Goal: Information Seeking & Learning: Learn about a topic

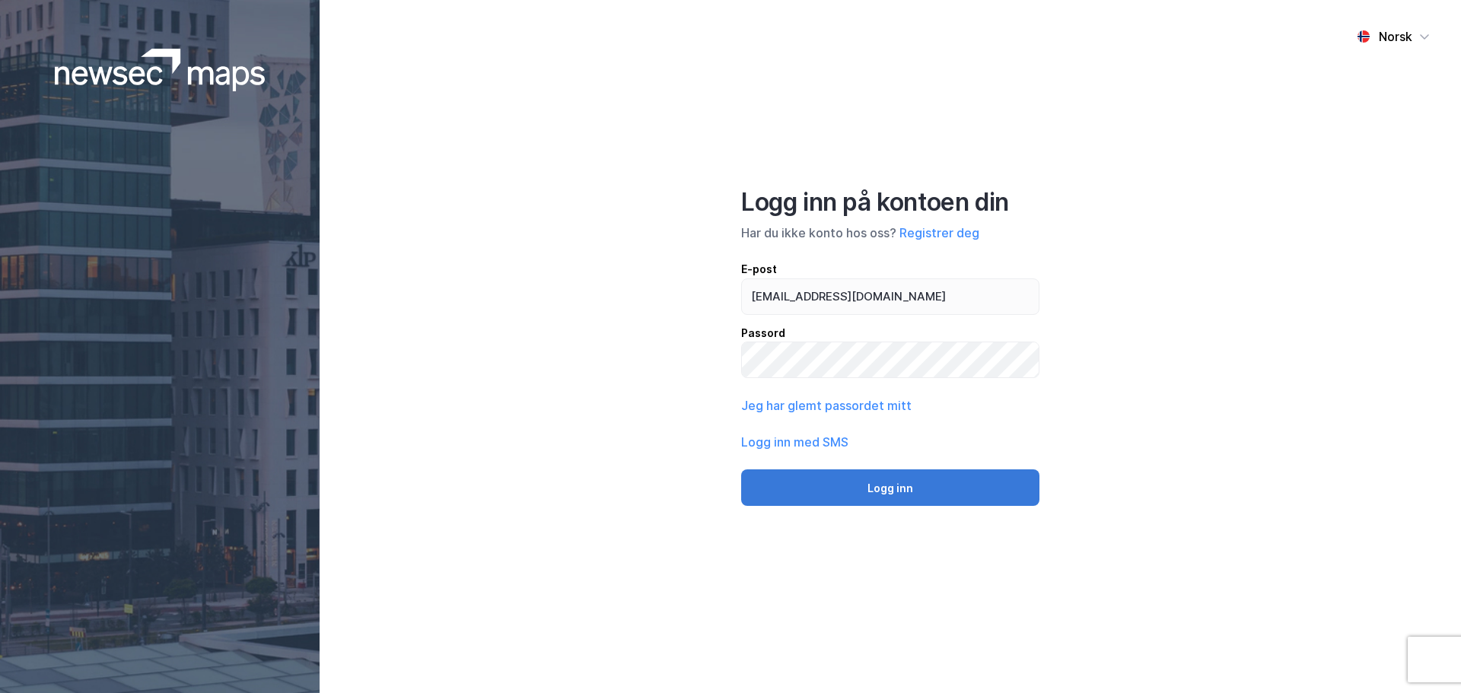
click at [901, 485] on button "Logg inn" at bounding box center [890, 487] width 298 height 37
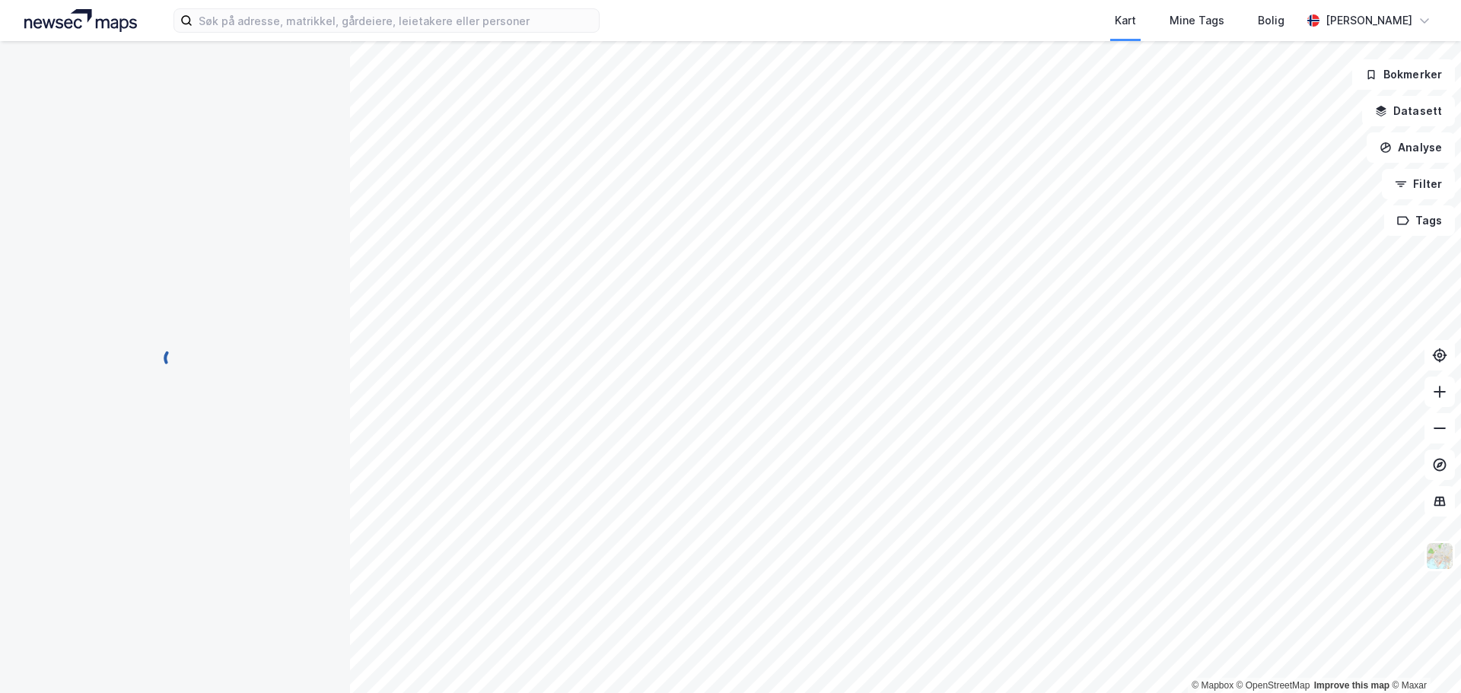
scroll to position [5, 0]
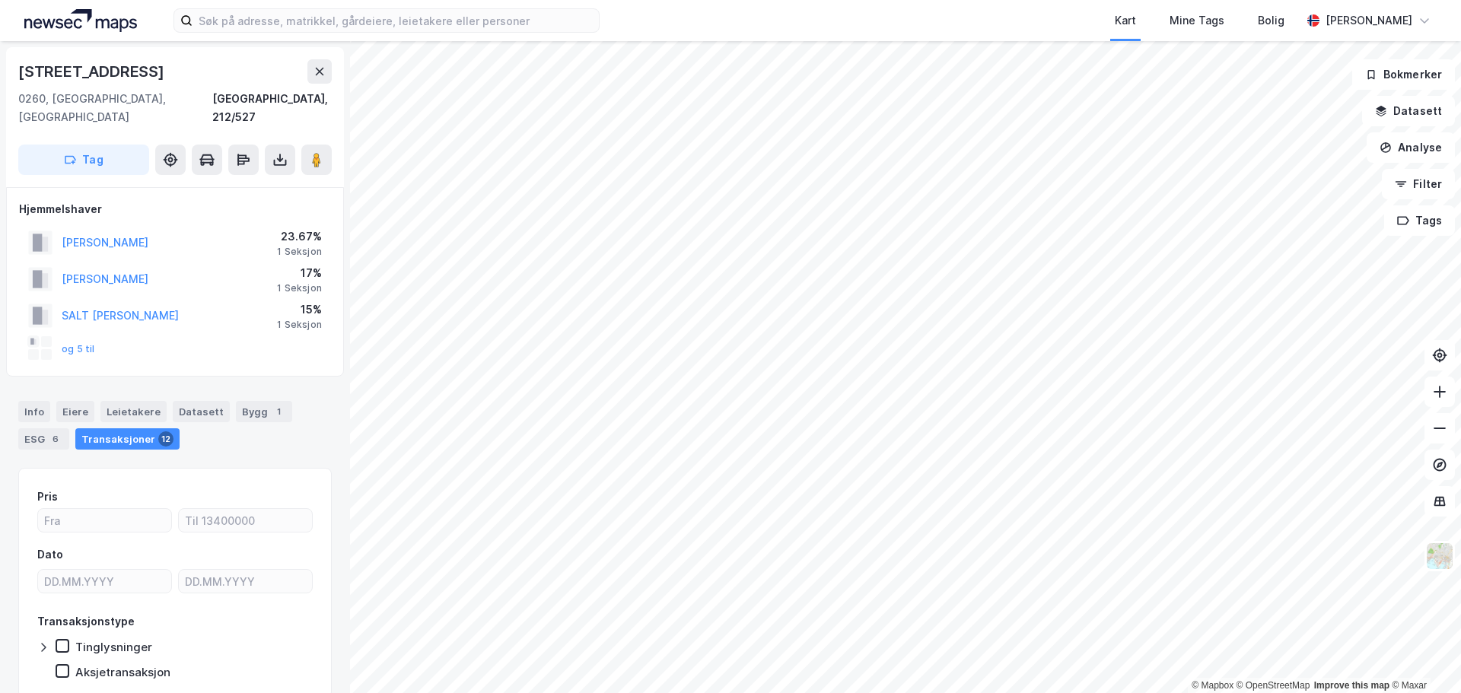
scroll to position [5, 0]
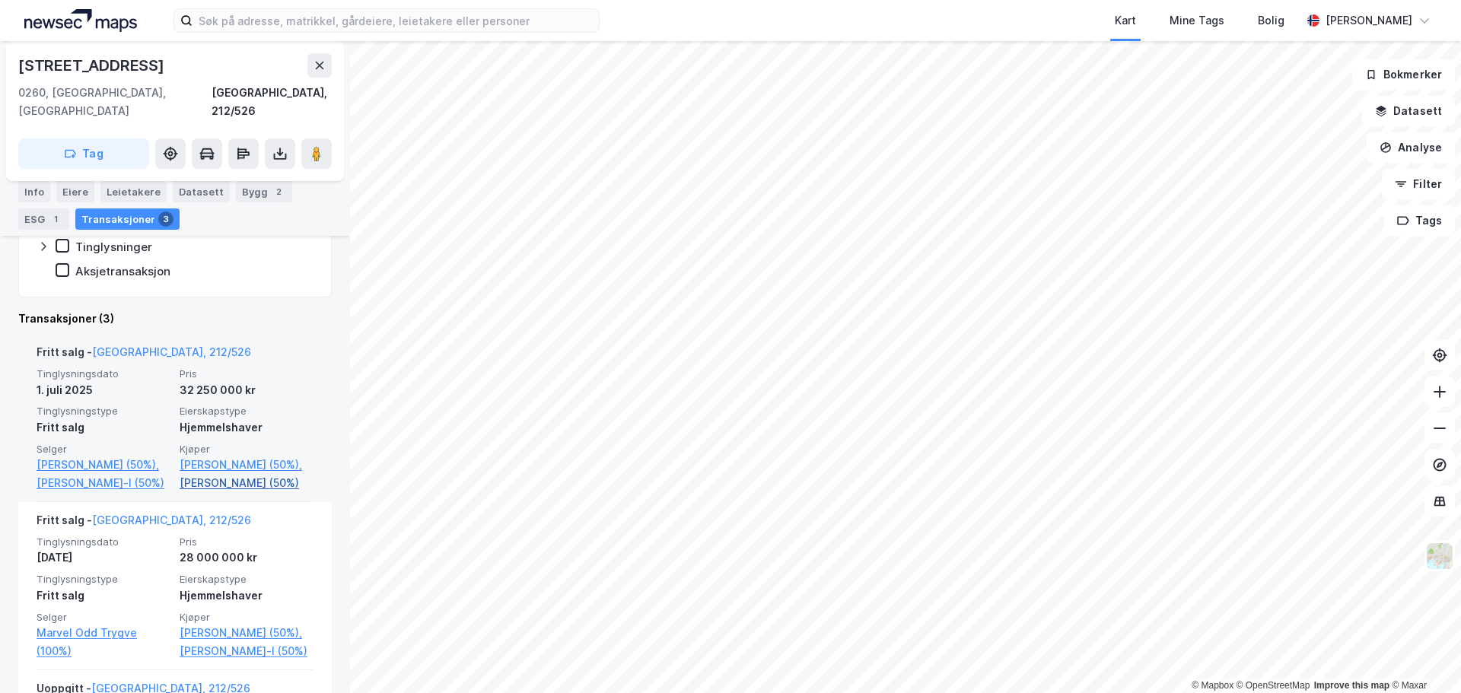
scroll to position [380, 0]
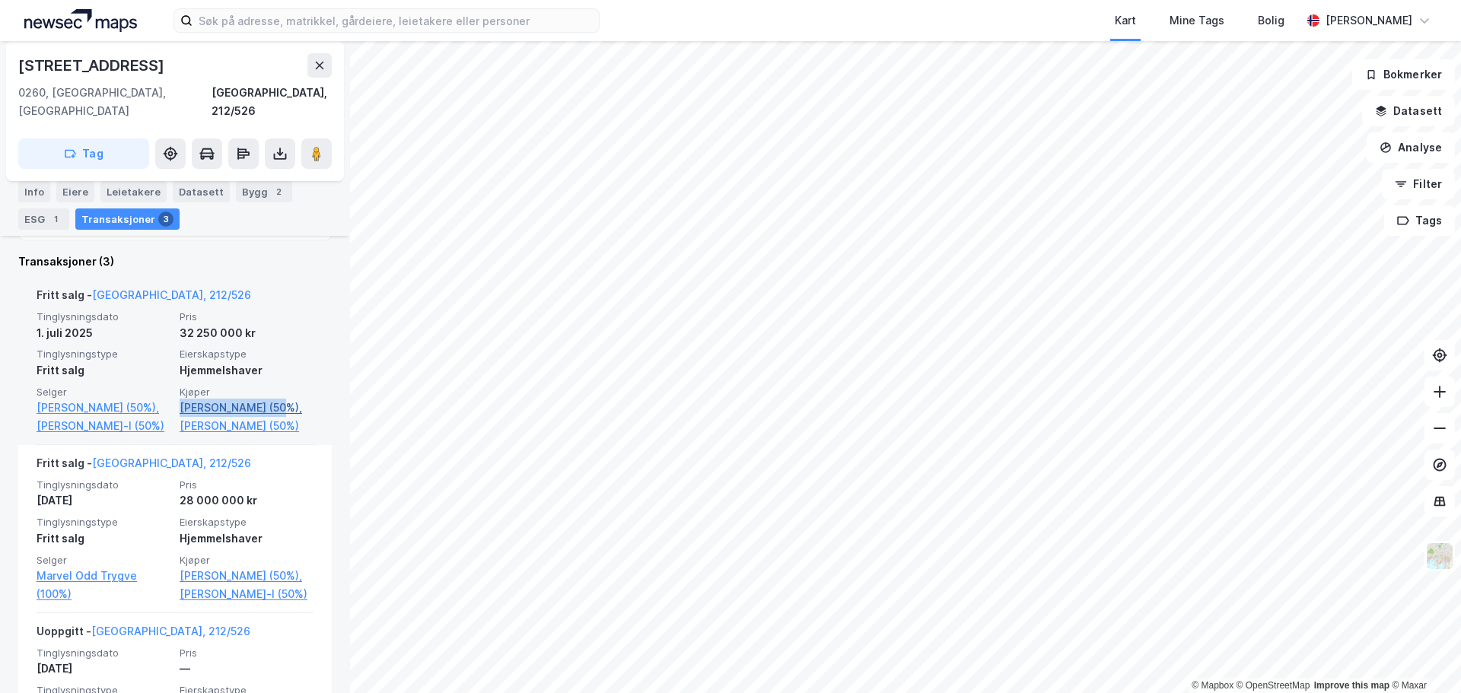
drag, startPoint x: 172, startPoint y: 389, endPoint x: 279, endPoint y: 394, distance: 107.4
click at [279, 394] on div "Tinglysningsdato [DATE] Pris 32 250 000 kr Tinglysningstype Fritt salg Eierskap…" at bounding box center [175, 372] width 277 height 125
copy link "[PERSON_NAME]"
click at [117, 428] on link "[PERSON_NAME]-l (50%)" at bounding box center [104, 426] width 134 height 18
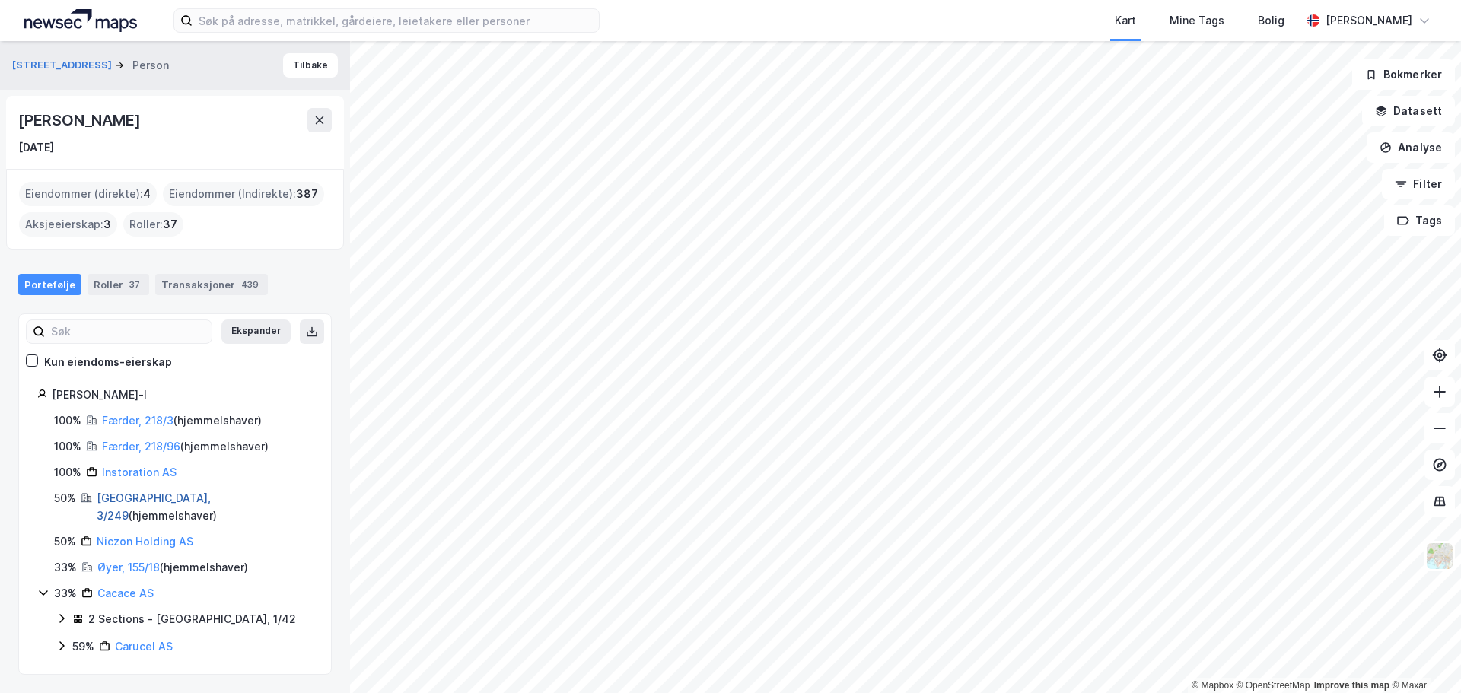
click at [103, 497] on link "[GEOGRAPHIC_DATA], 3/249" at bounding box center [154, 506] width 114 height 31
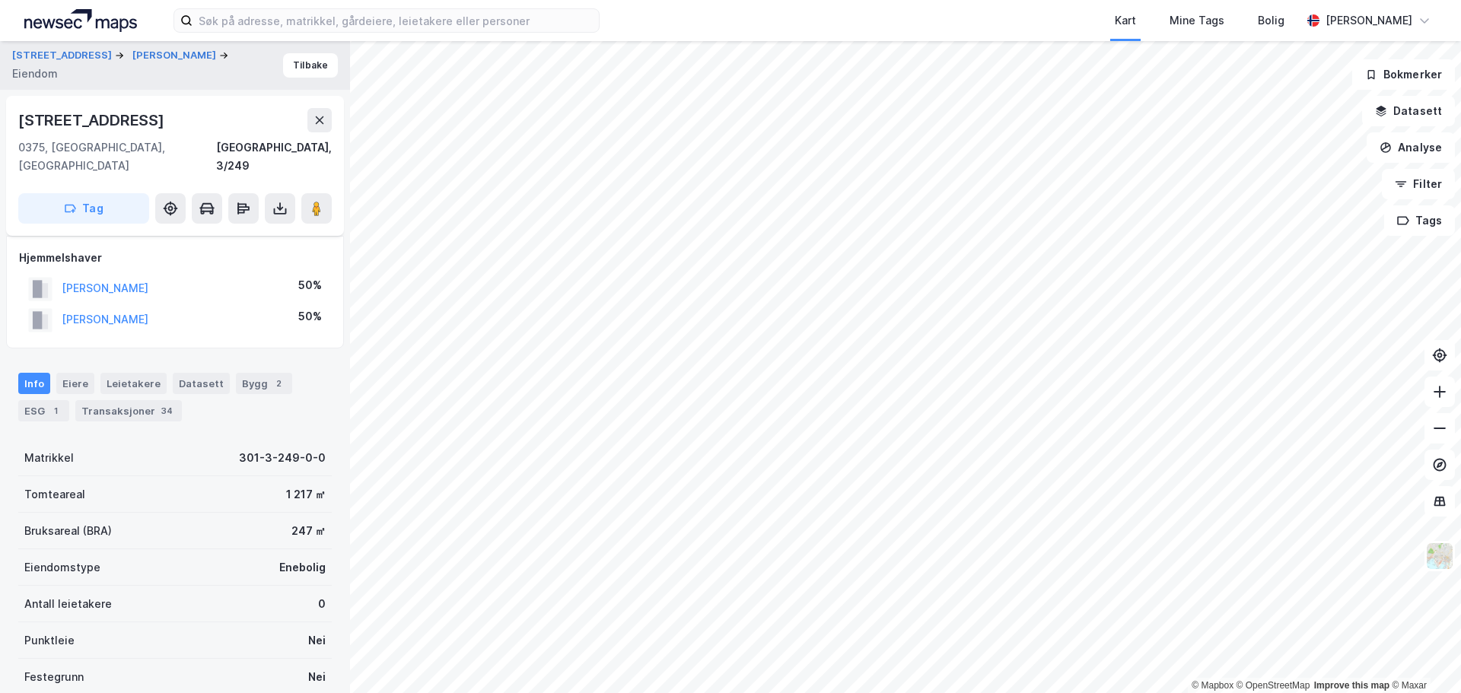
scroll to position [199, 0]
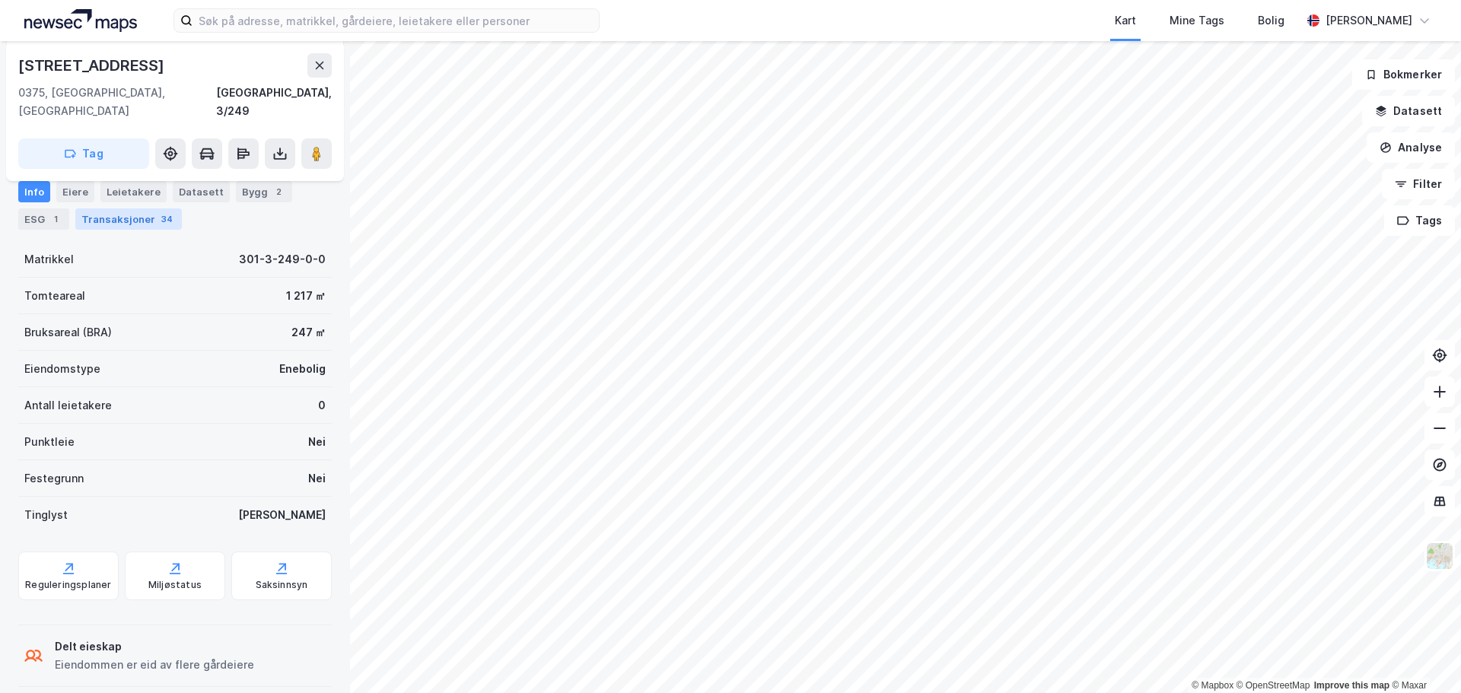
click at [138, 220] on div "Transaksjoner 34" at bounding box center [128, 218] width 106 height 21
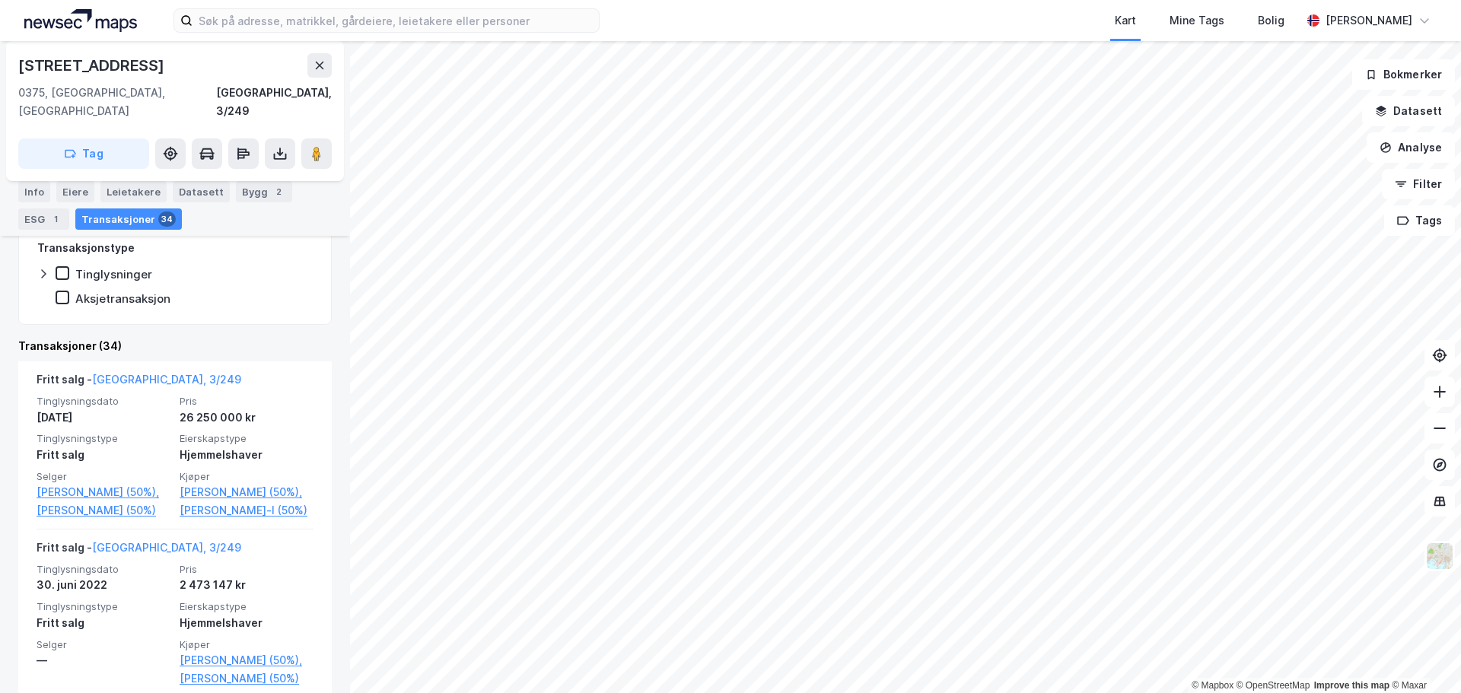
scroll to position [351, 0]
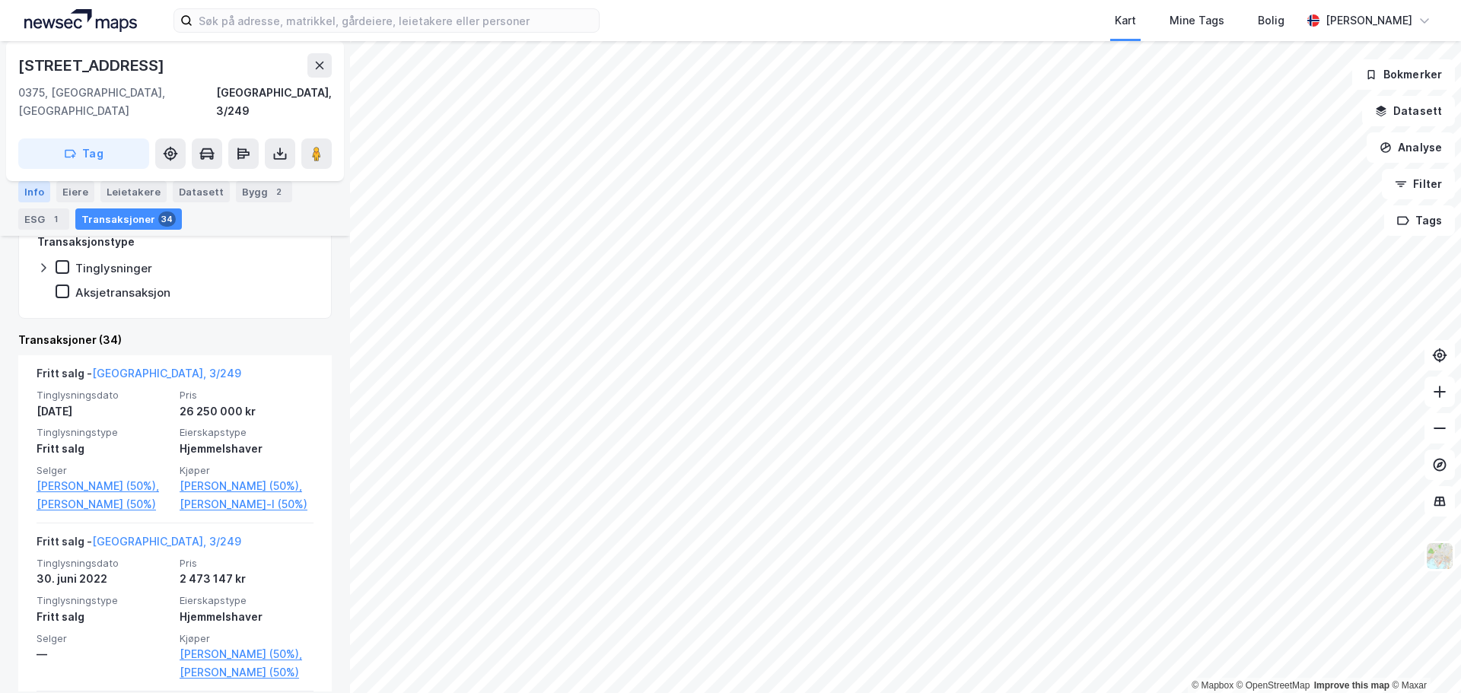
click at [29, 186] on div "Info" at bounding box center [34, 191] width 32 height 21
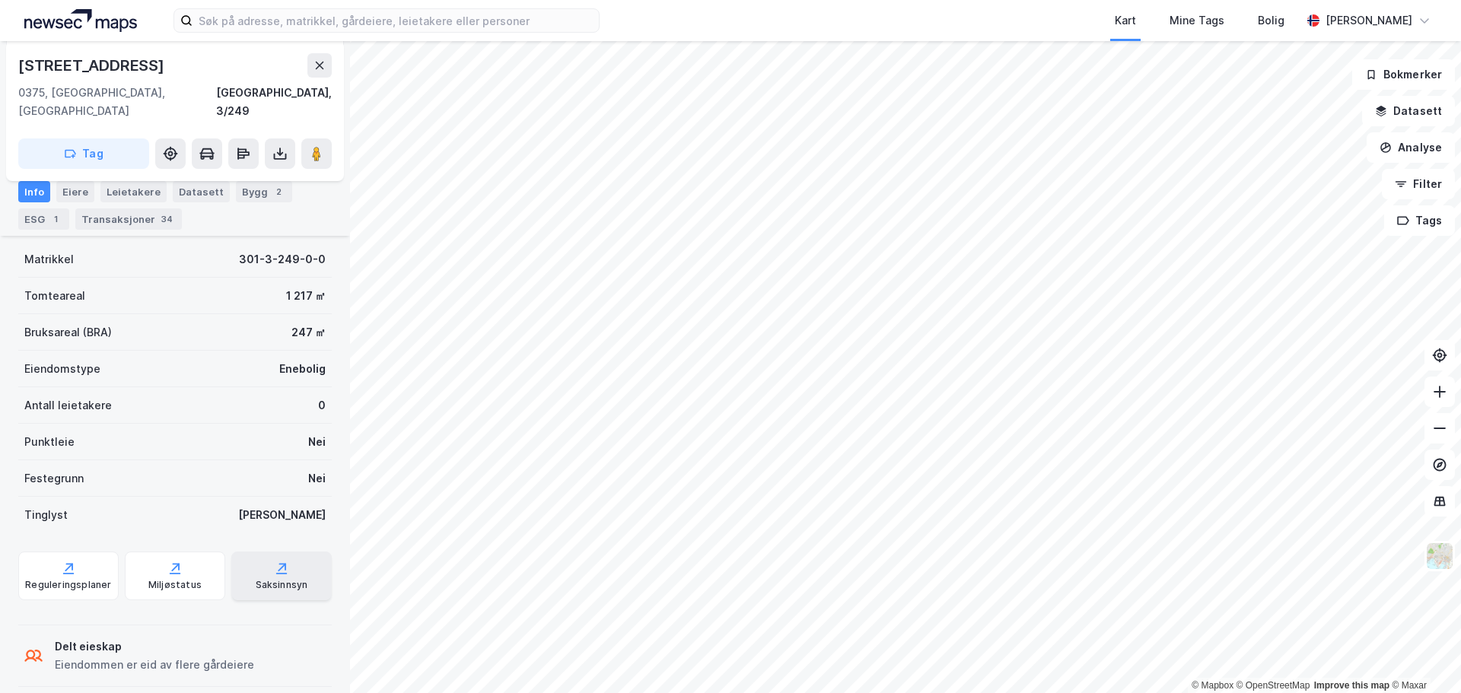
click at [284, 579] on div "Saksinnsyn" at bounding box center [282, 585] width 52 height 12
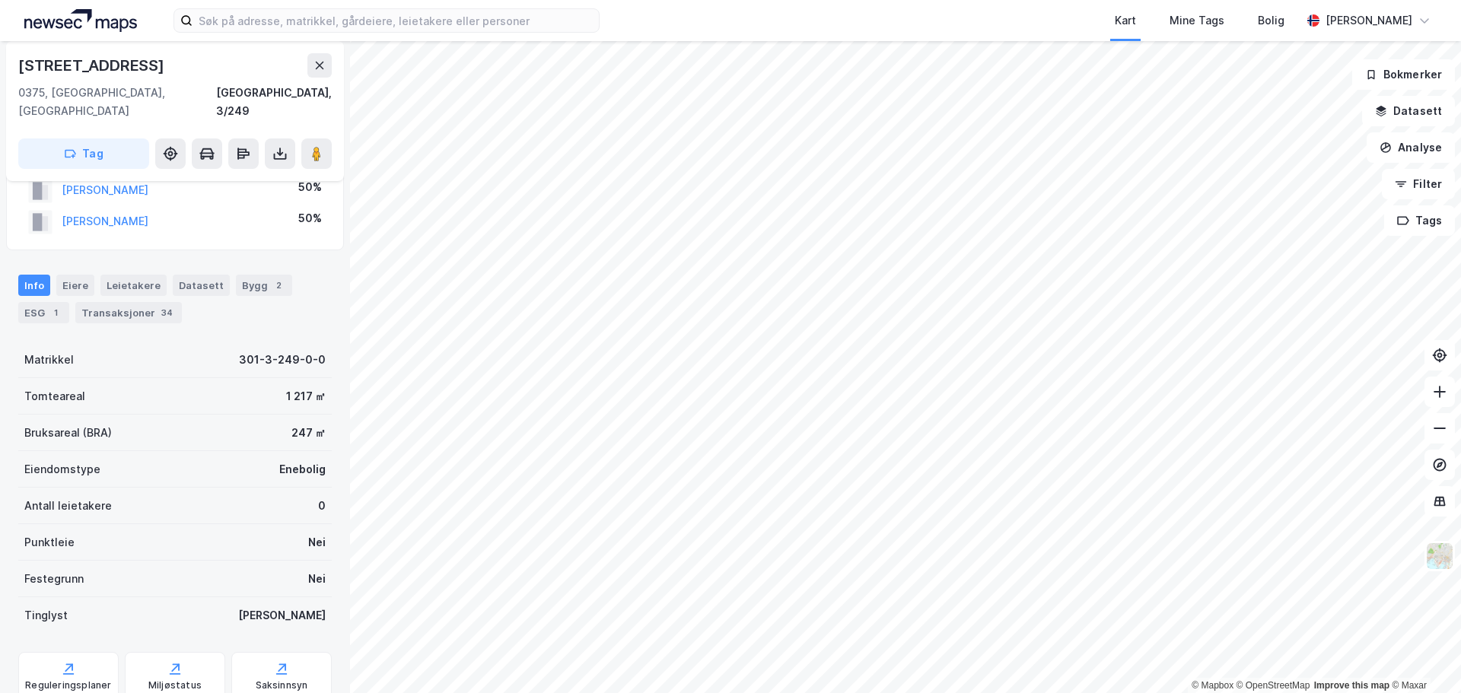
scroll to position [0, 0]
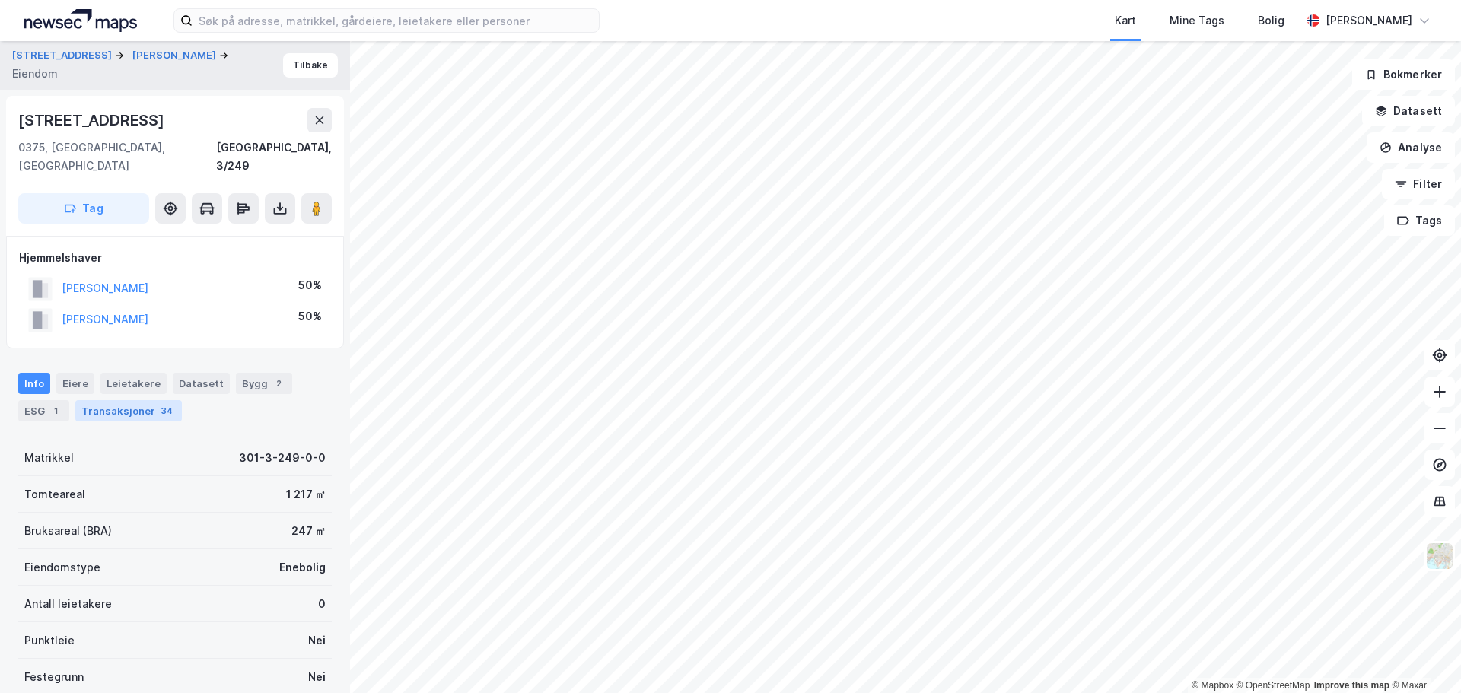
click at [143, 400] on div "Transaksjoner 34" at bounding box center [128, 410] width 106 height 21
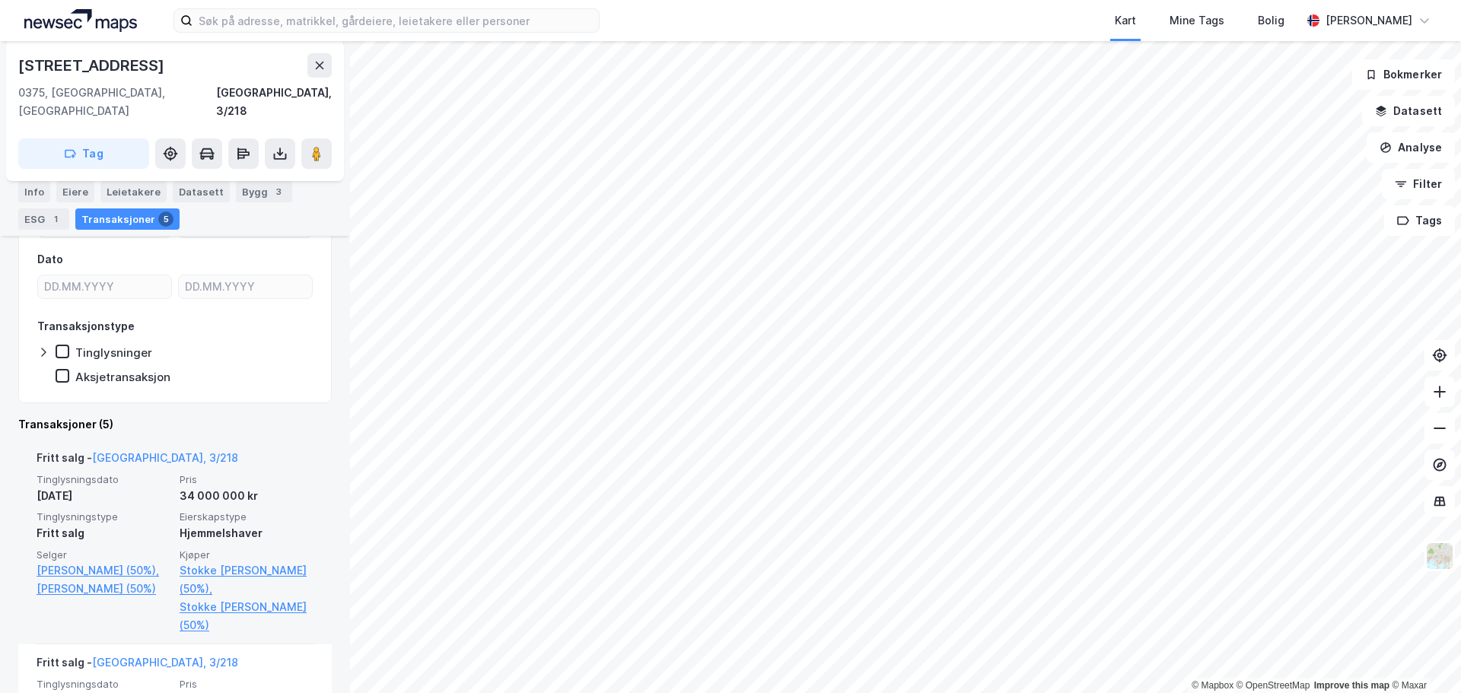
scroll to position [152, 0]
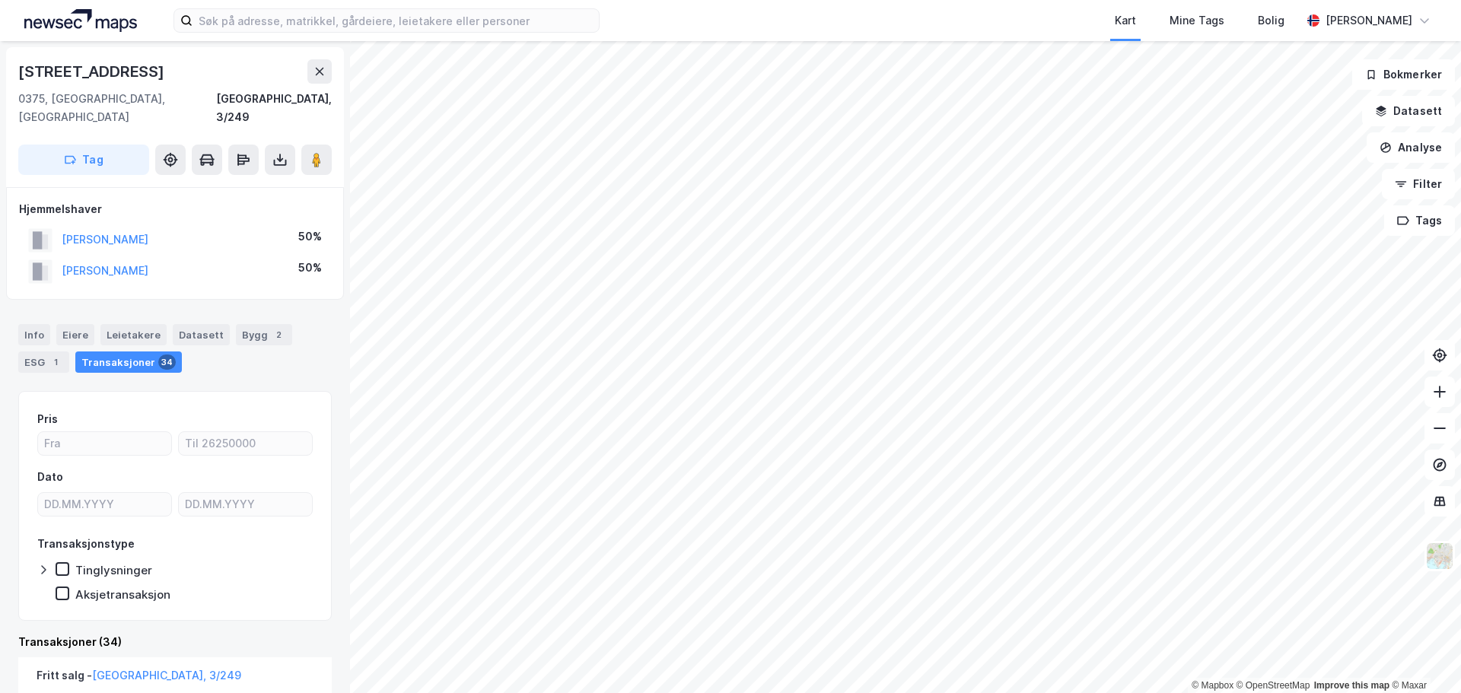
scroll to position [13, 0]
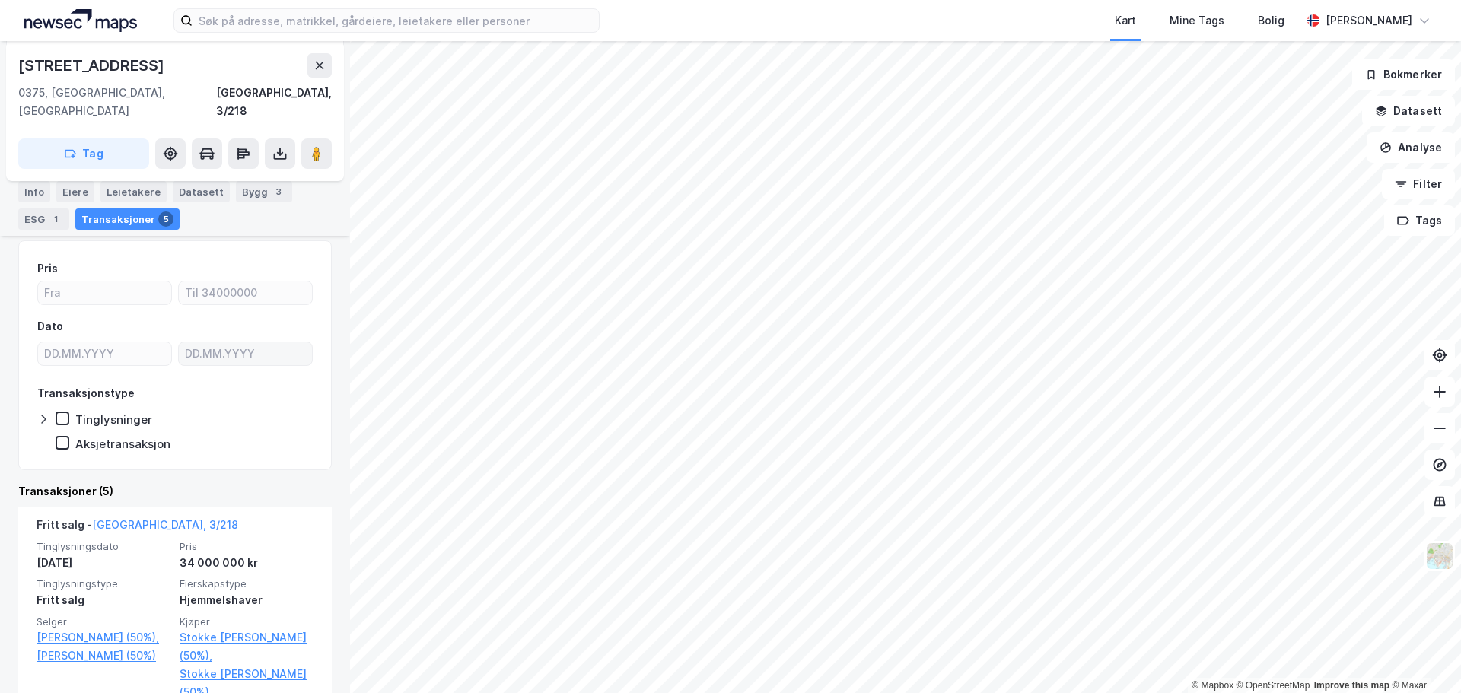
scroll to position [152, 0]
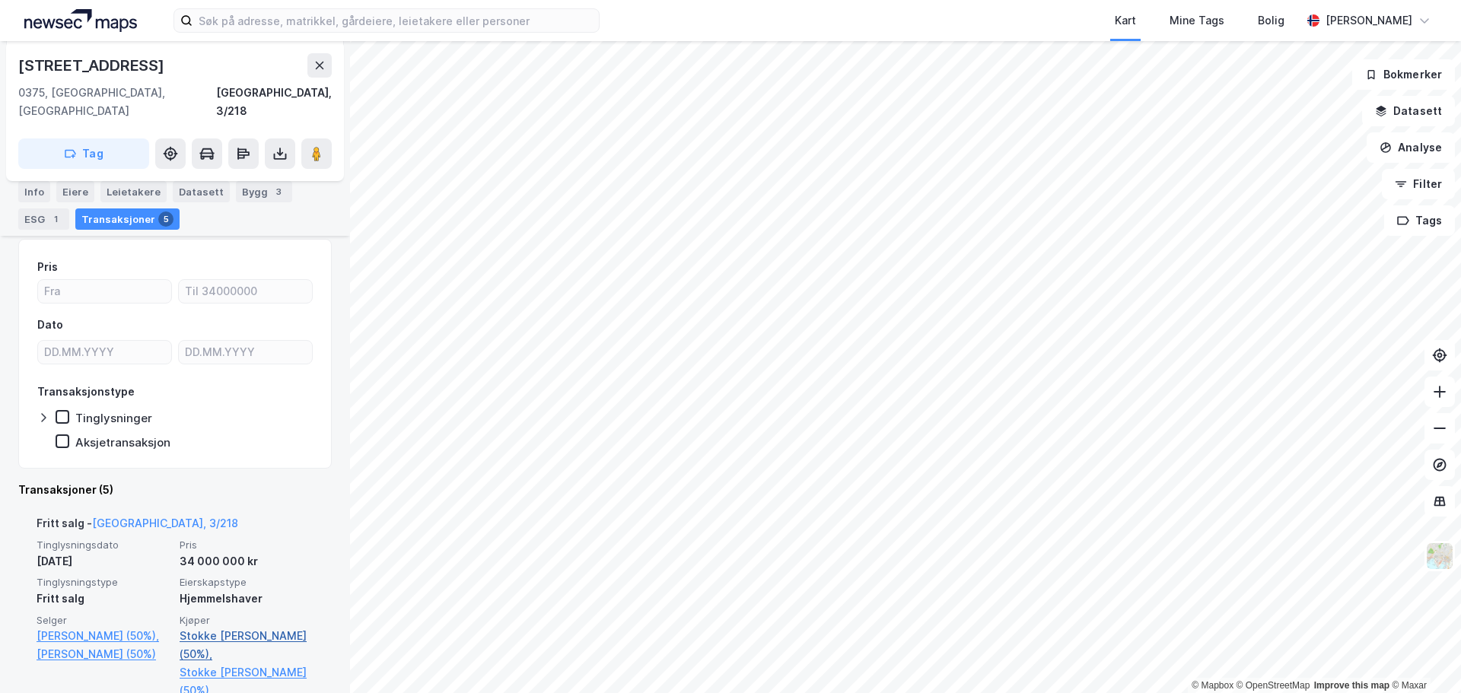
click at [219, 627] on link "Stokke [PERSON_NAME] (50%)," at bounding box center [247, 645] width 134 height 37
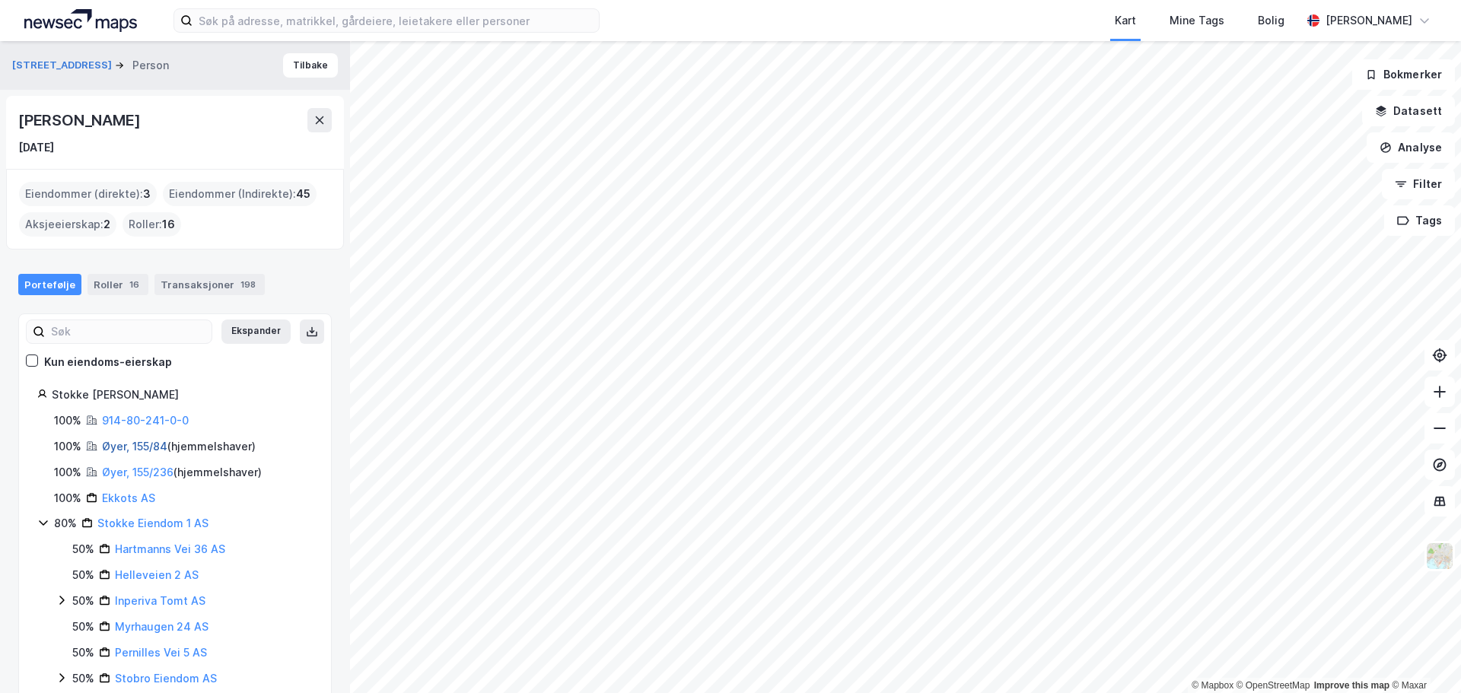
click at [154, 448] on link "Øyer, 155/84" at bounding box center [134, 446] width 65 height 13
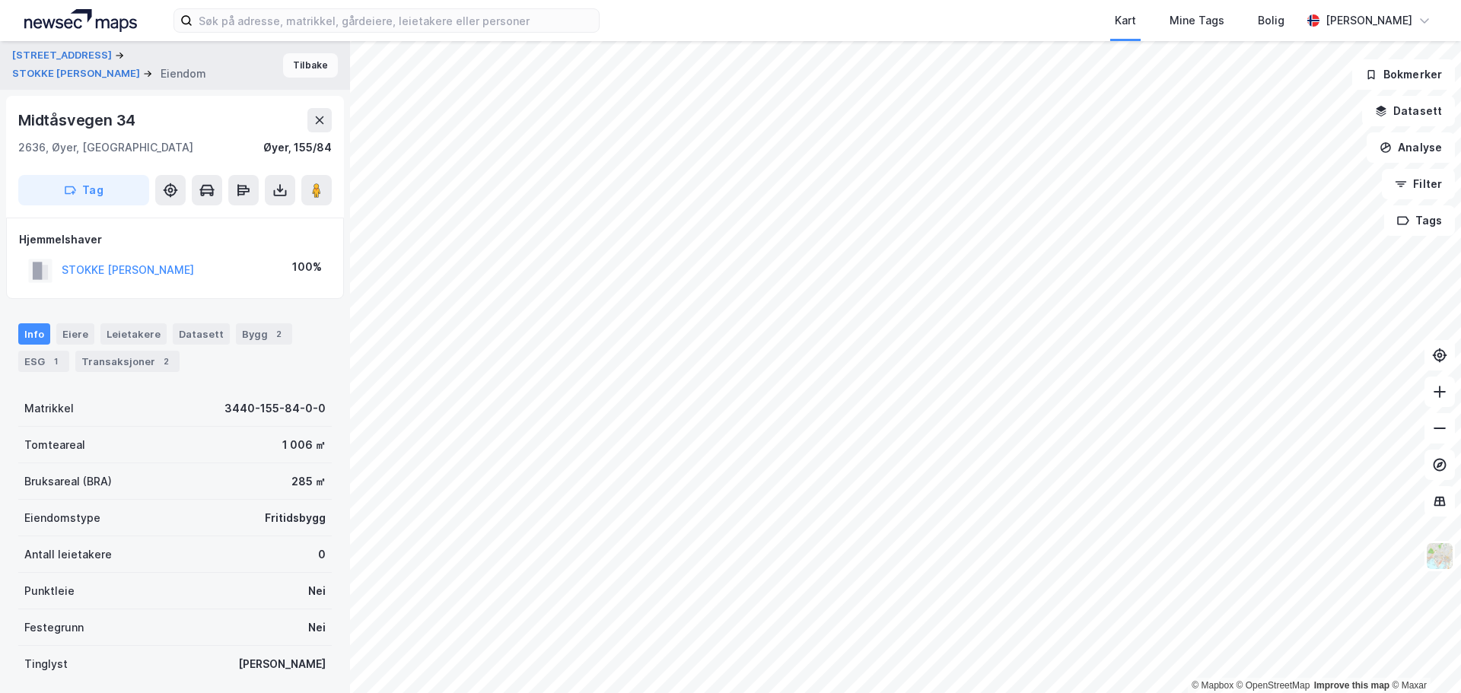
click at [301, 65] on button "Tilbake" at bounding box center [310, 65] width 55 height 24
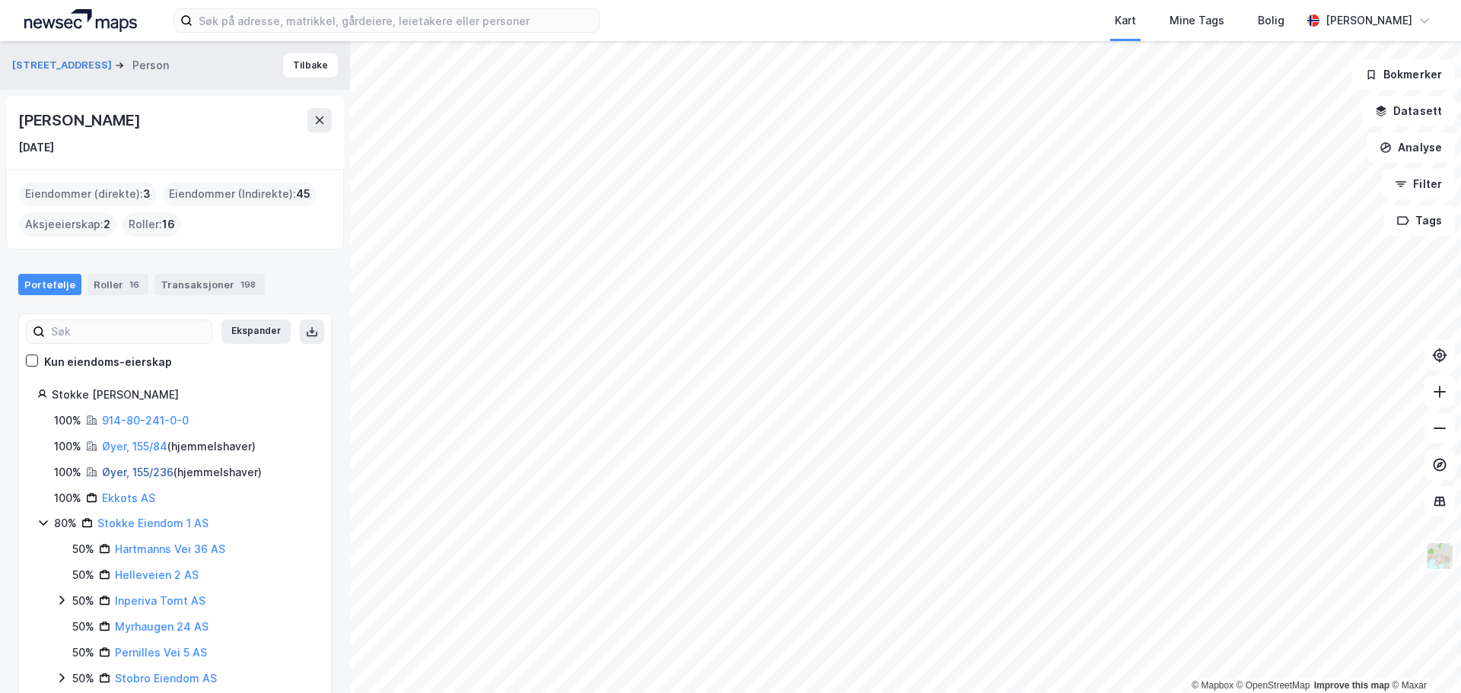
click at [143, 472] on link "Øyer, 155/236" at bounding box center [138, 472] width 72 height 13
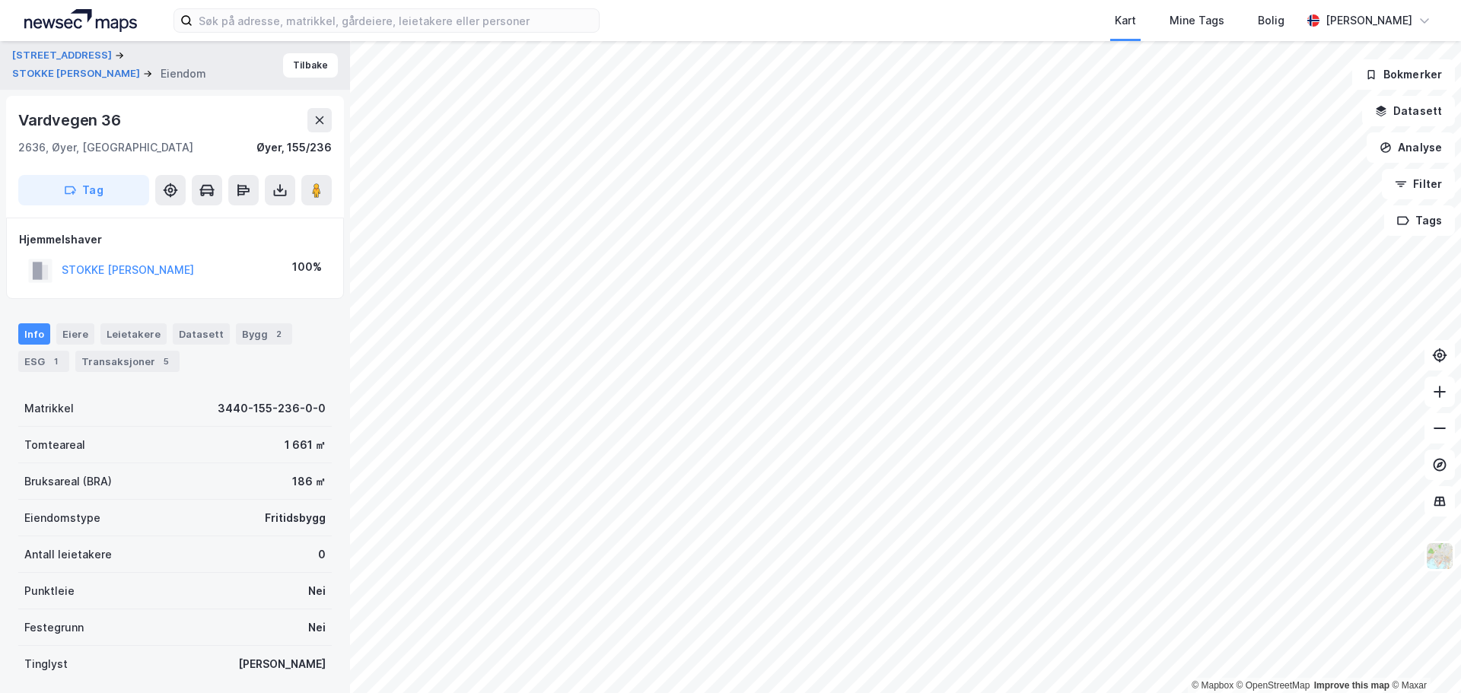
scroll to position [2, 0]
click at [295, 64] on button "Tilbake" at bounding box center [310, 64] width 55 height 24
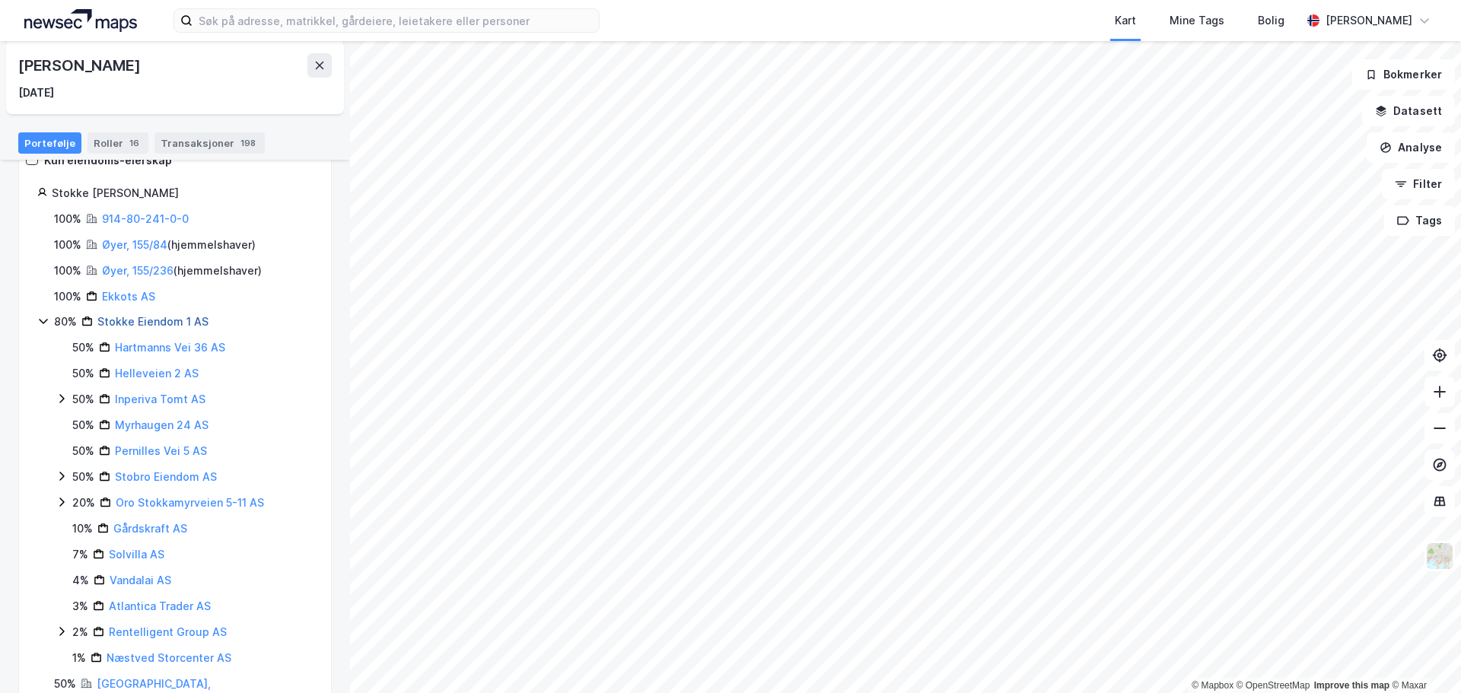
scroll to position [228, 0]
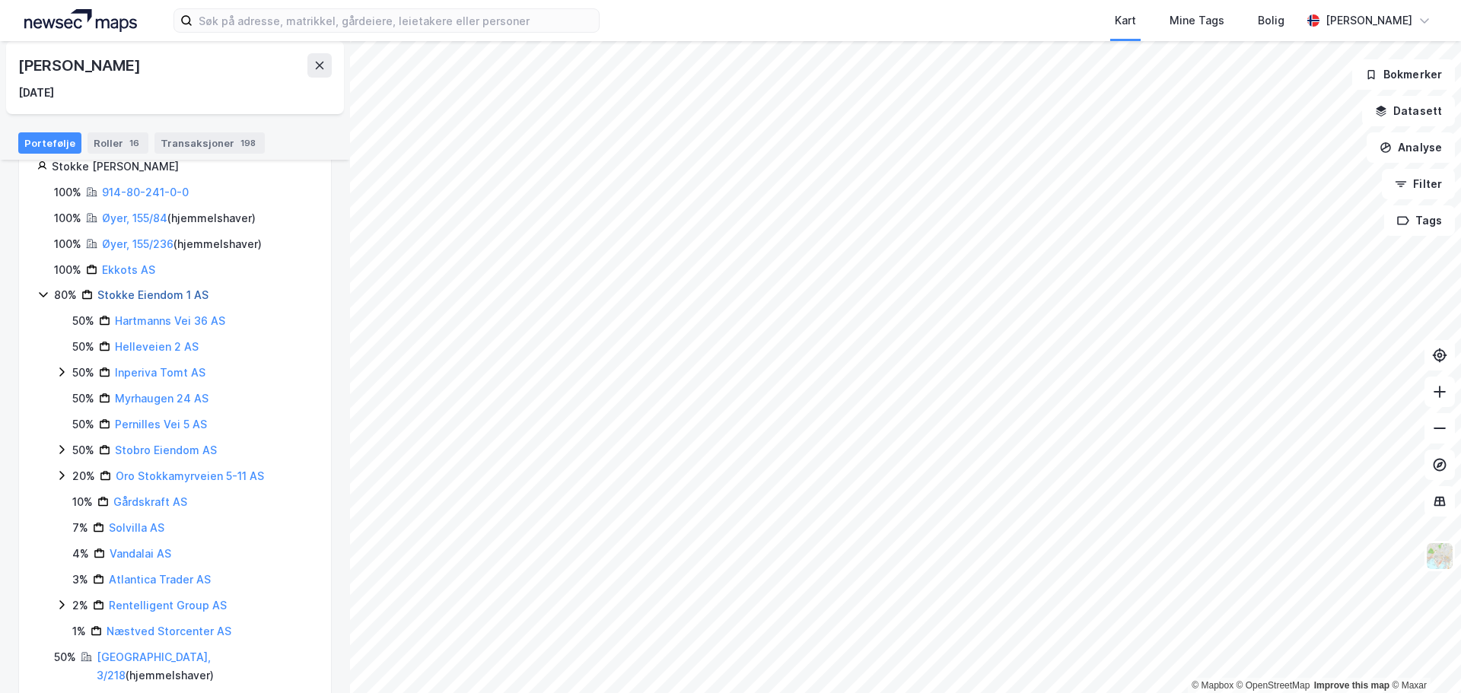
click at [160, 293] on link "Stokke Eiendom 1 AS" at bounding box center [152, 294] width 111 height 13
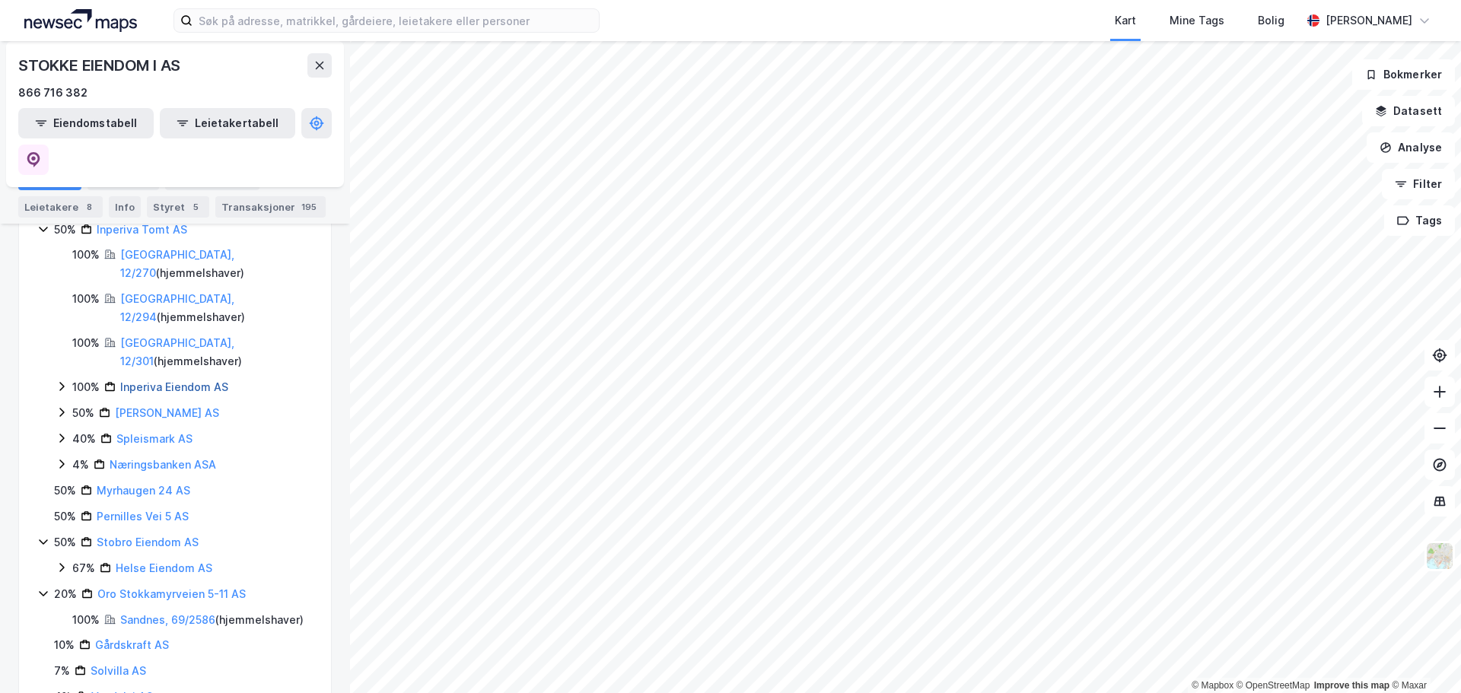
scroll to position [380, 0]
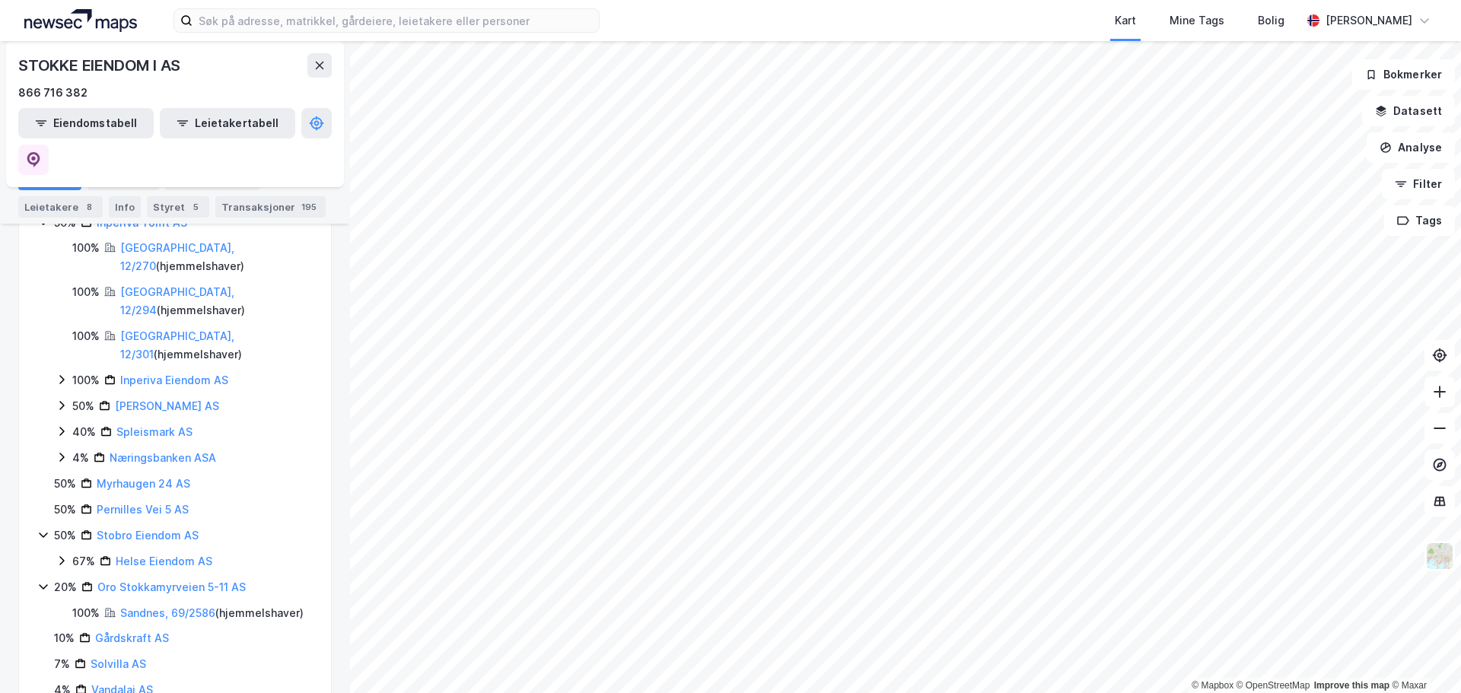
click at [64, 425] on icon at bounding box center [62, 431] width 12 height 12
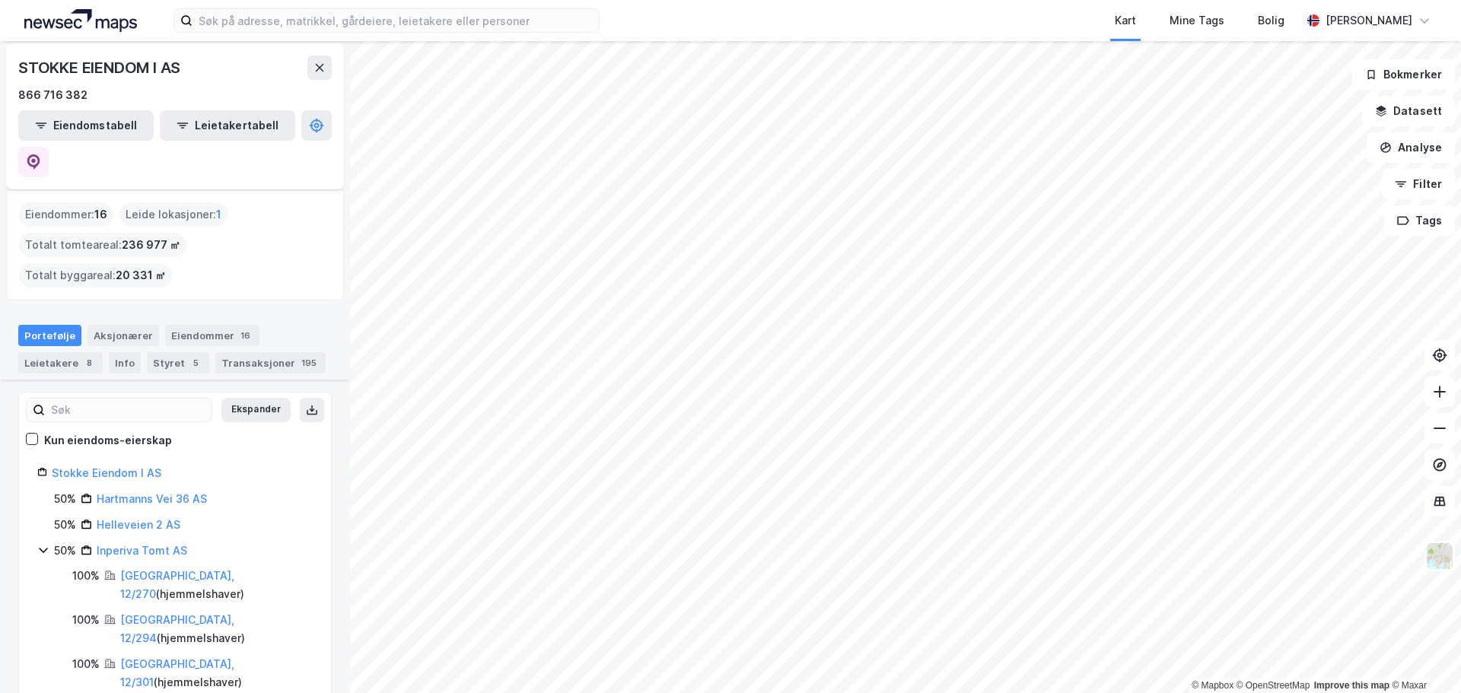
scroll to position [0, 0]
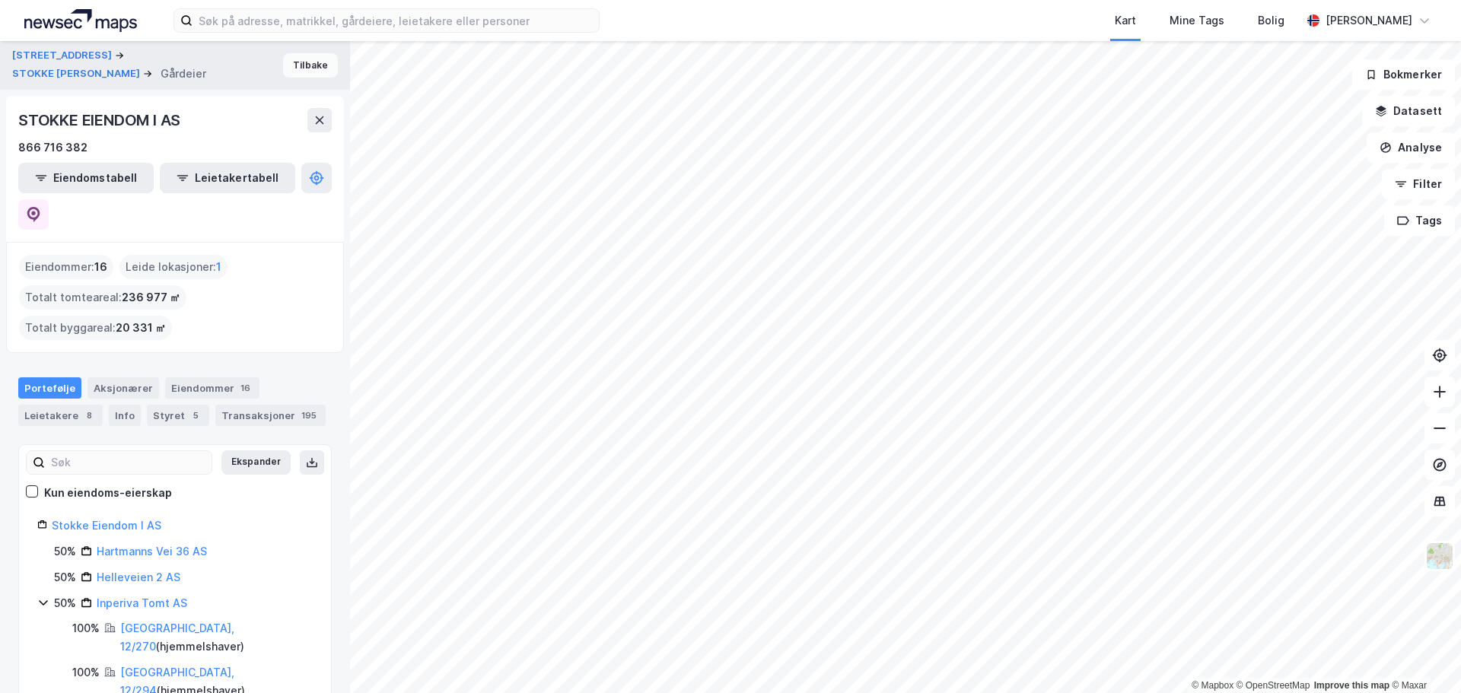
click at [289, 76] on button "Tilbake" at bounding box center [310, 65] width 55 height 24
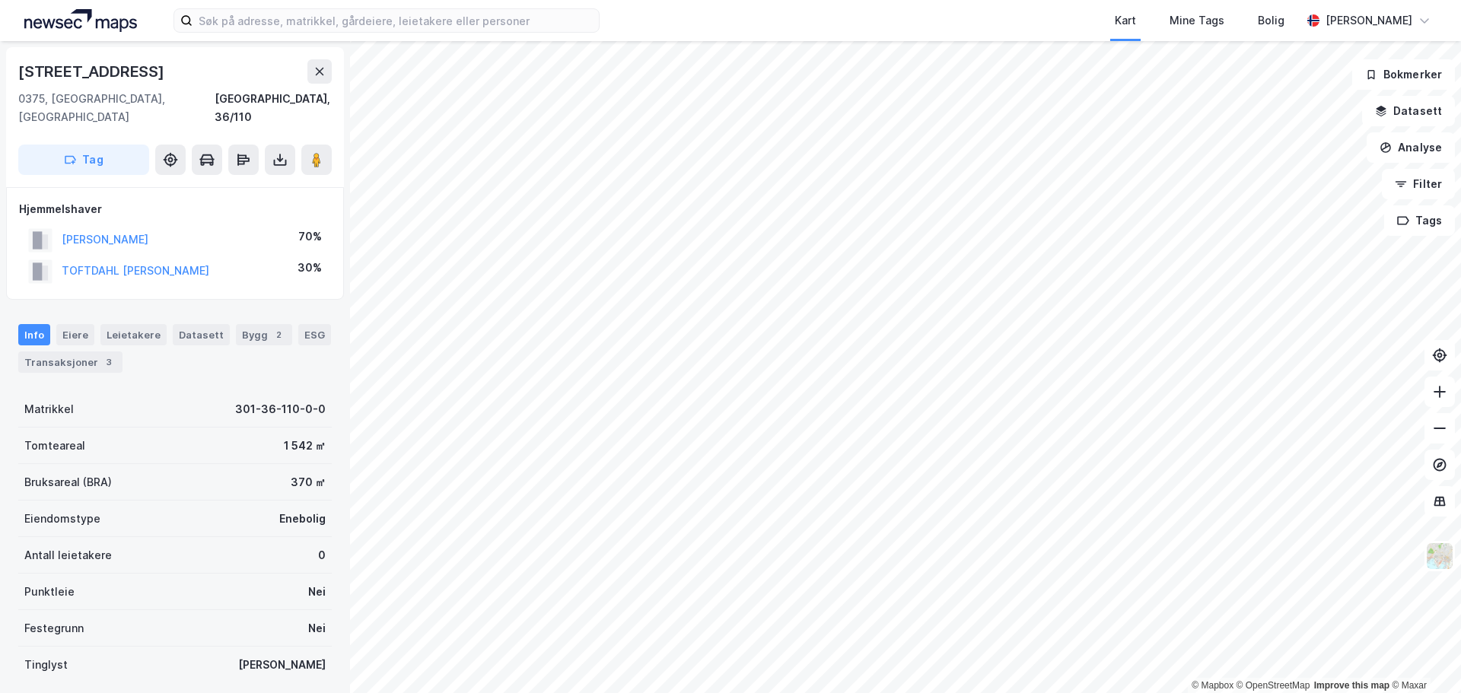
scroll to position [2, 0]
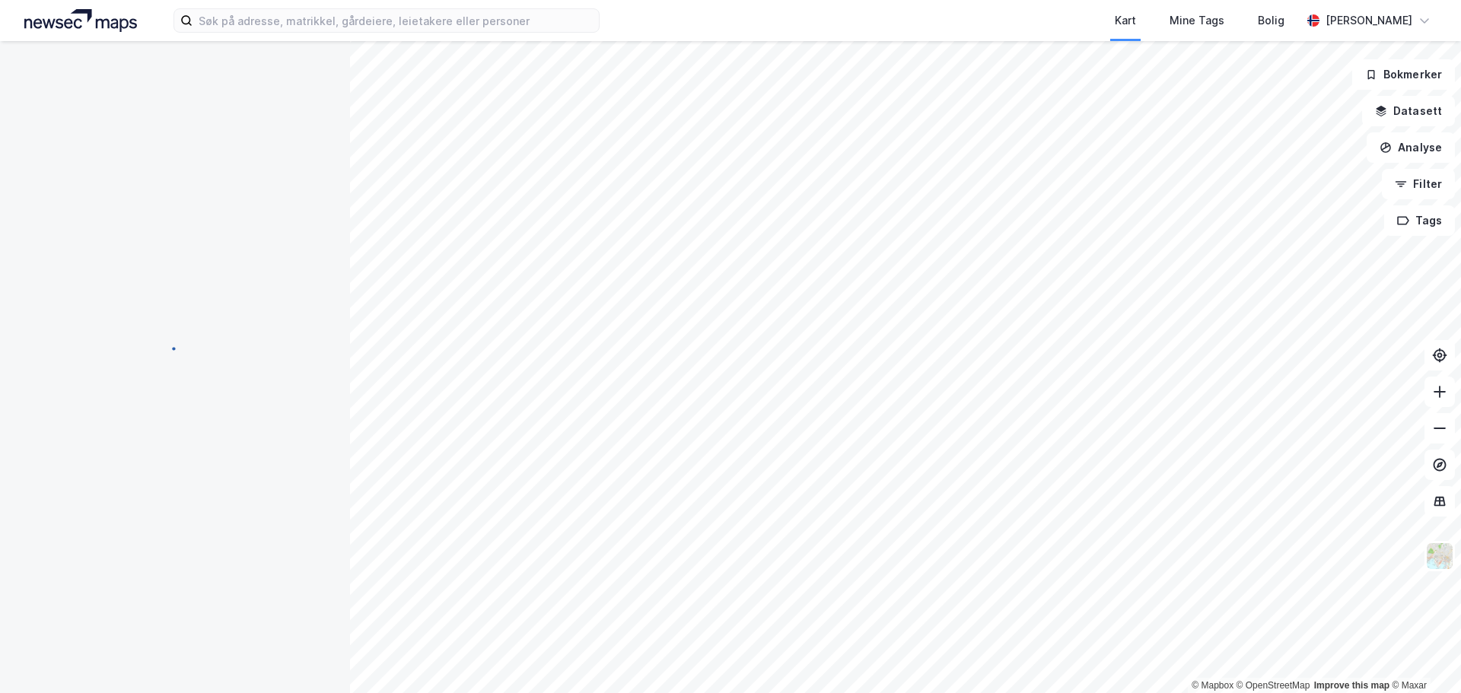
scroll to position [2, 0]
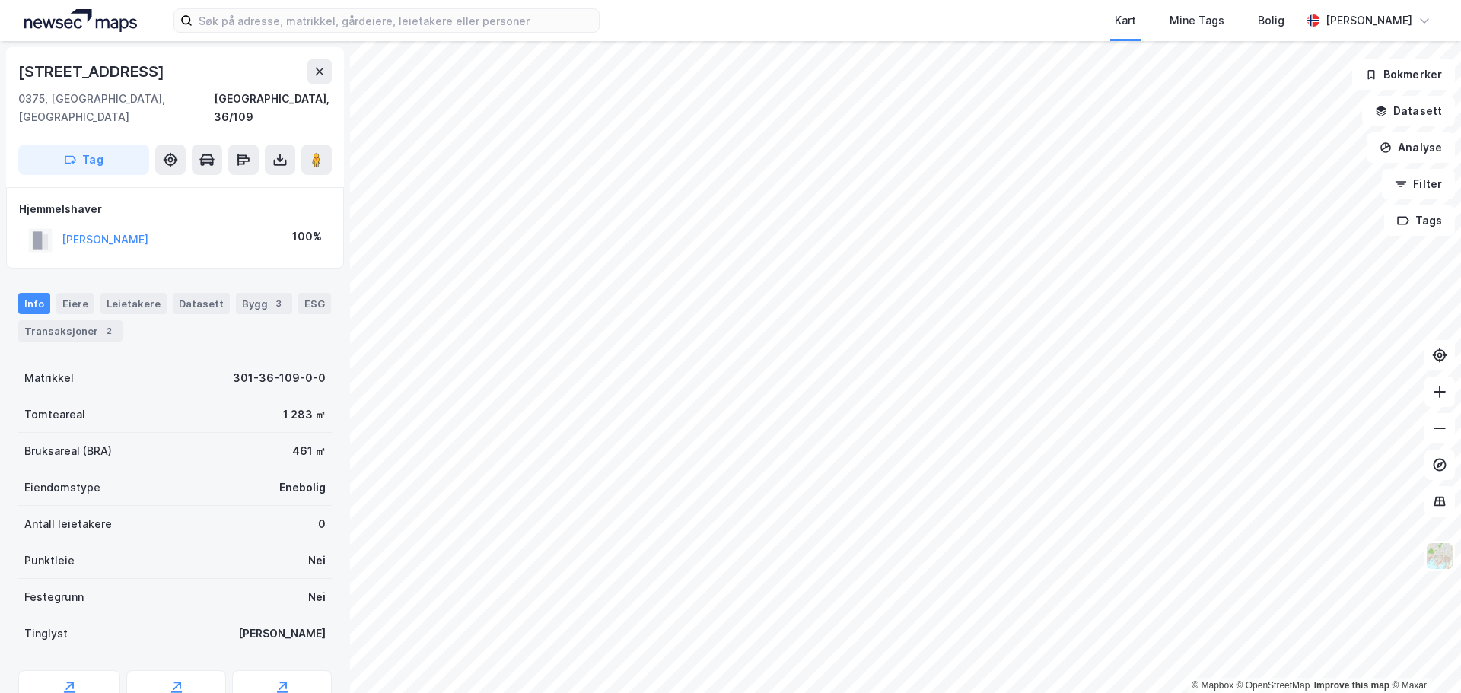
scroll to position [2, 0]
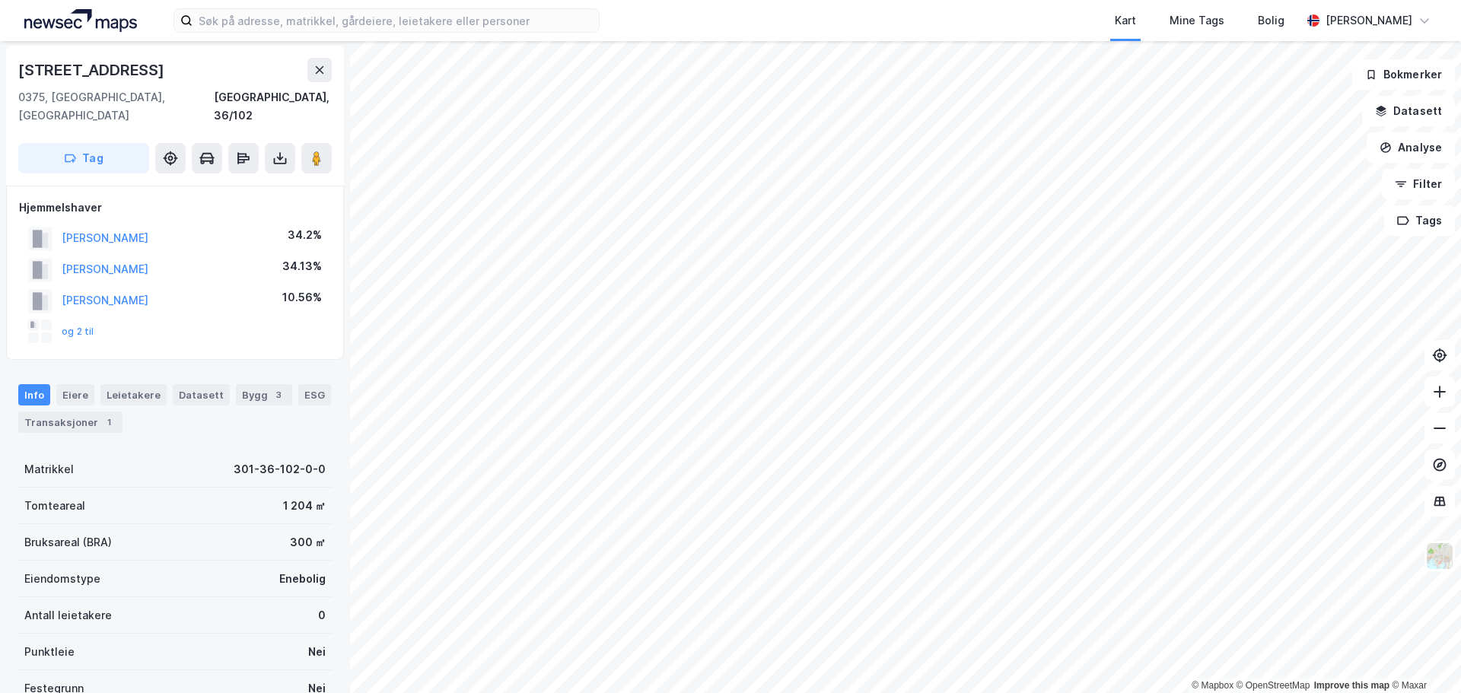
scroll to position [2, 0]
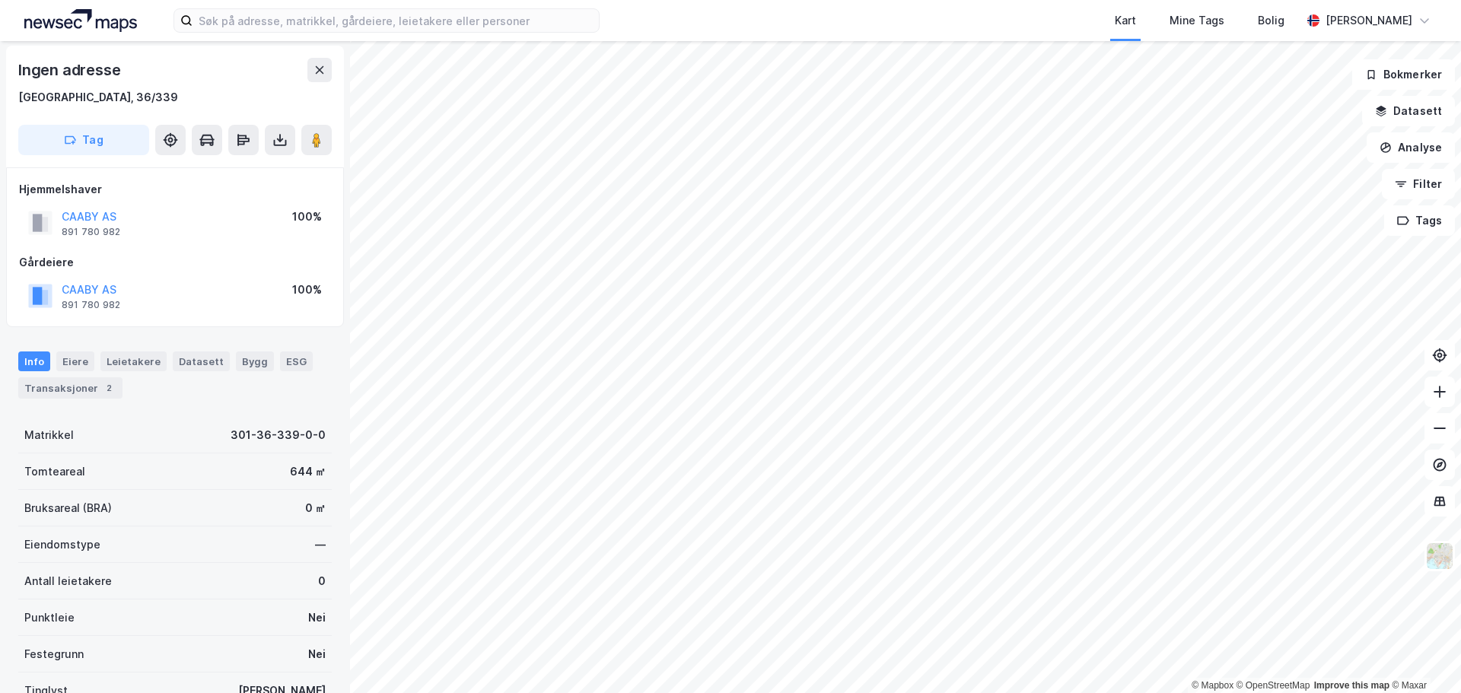
scroll to position [2, 0]
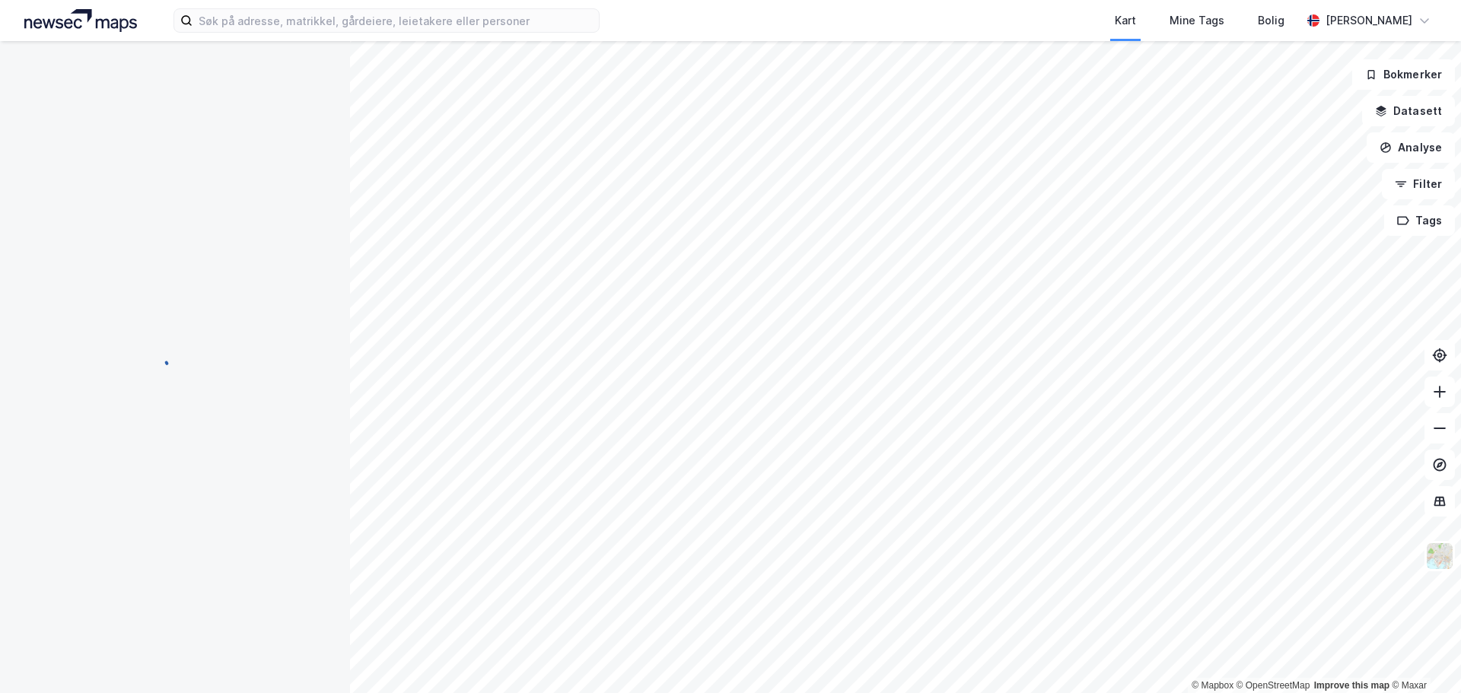
scroll to position [2, 0]
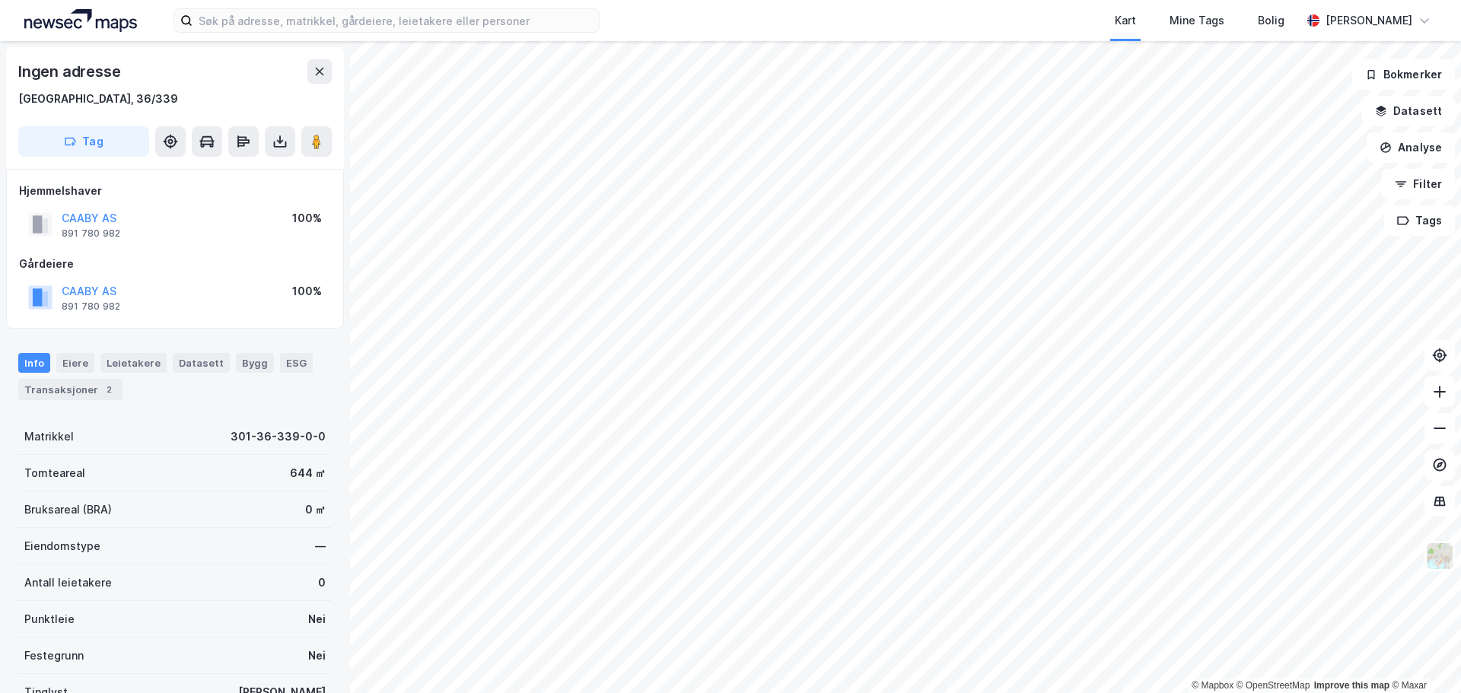
scroll to position [2, 0]
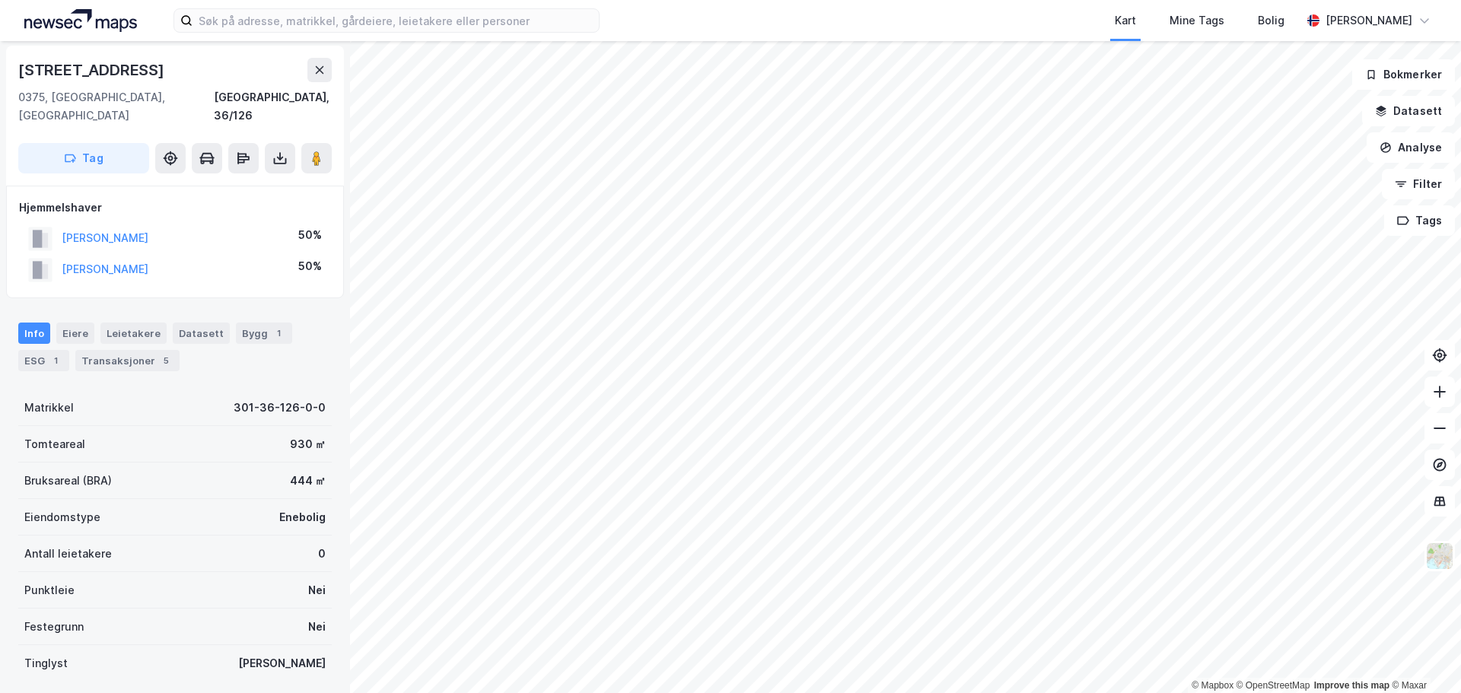
scroll to position [2, 0]
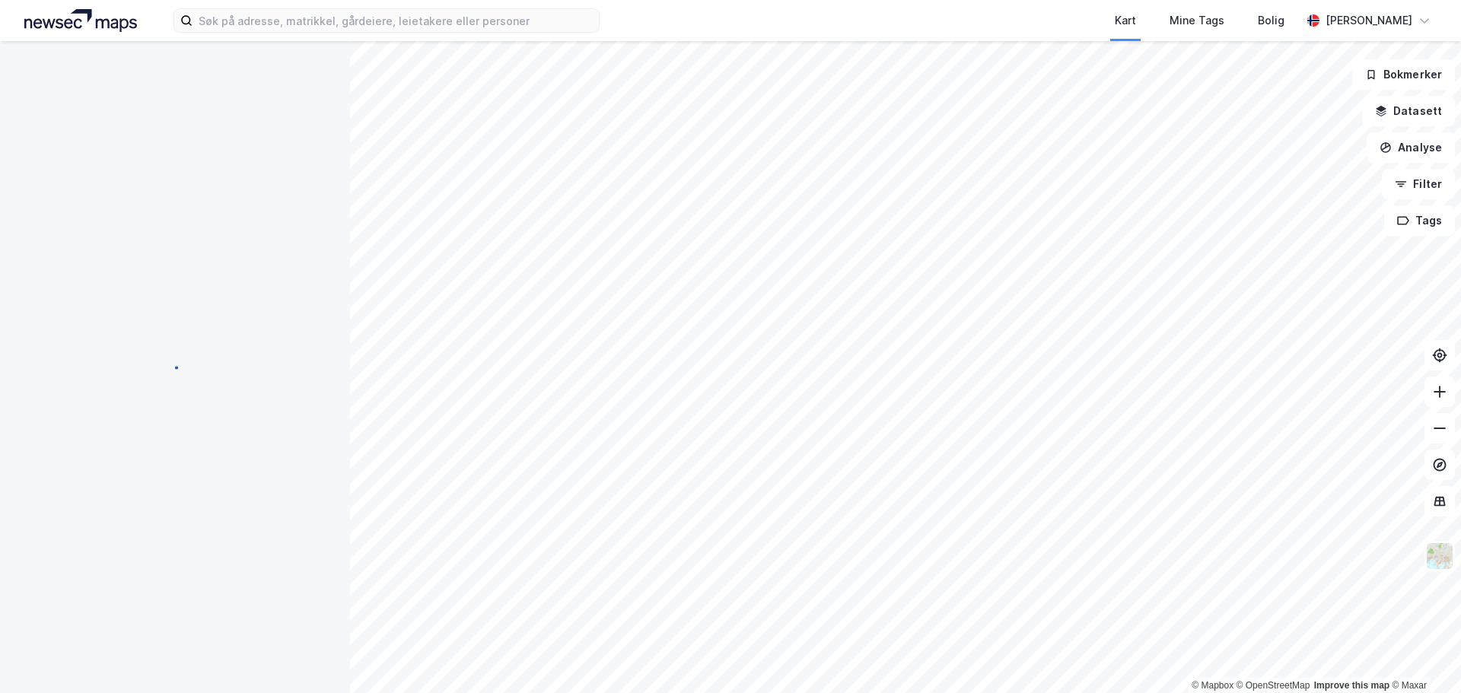
scroll to position [2, 0]
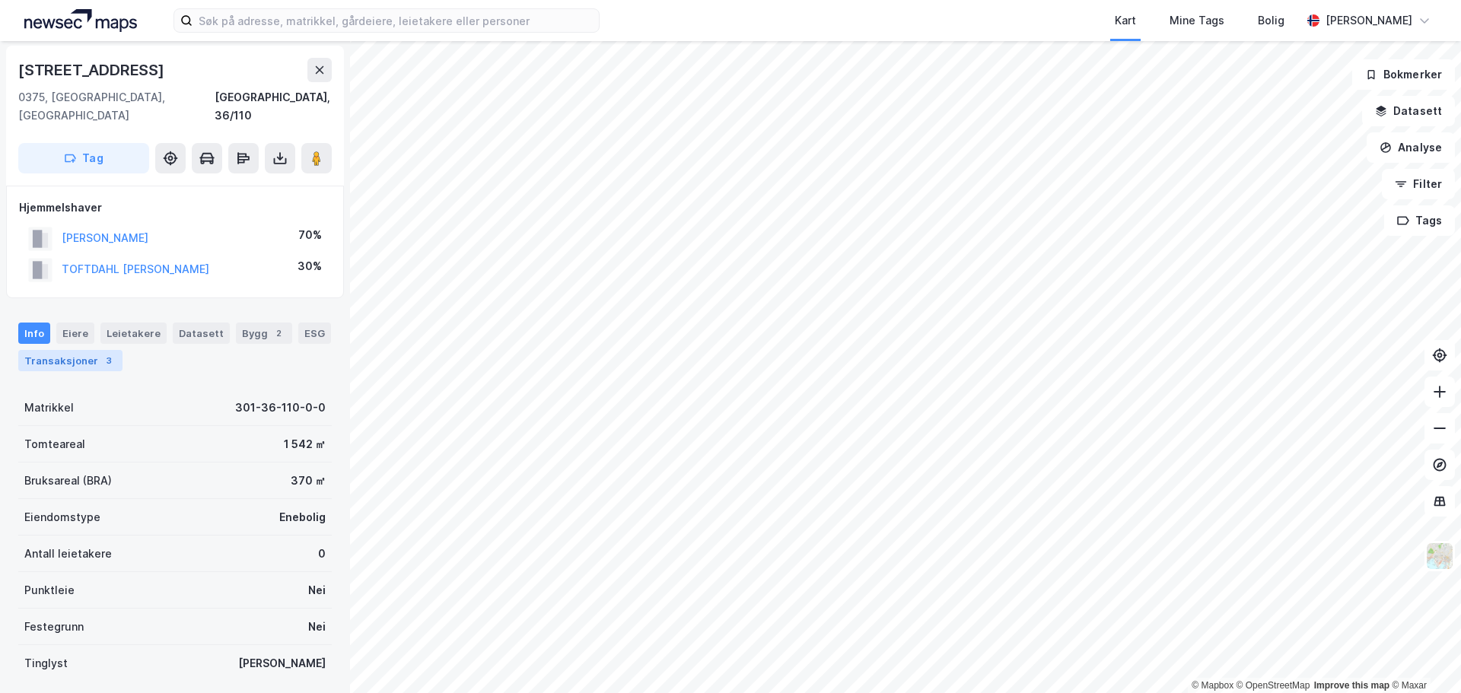
click at [60, 350] on div "Transaksjoner 3" at bounding box center [70, 360] width 104 height 21
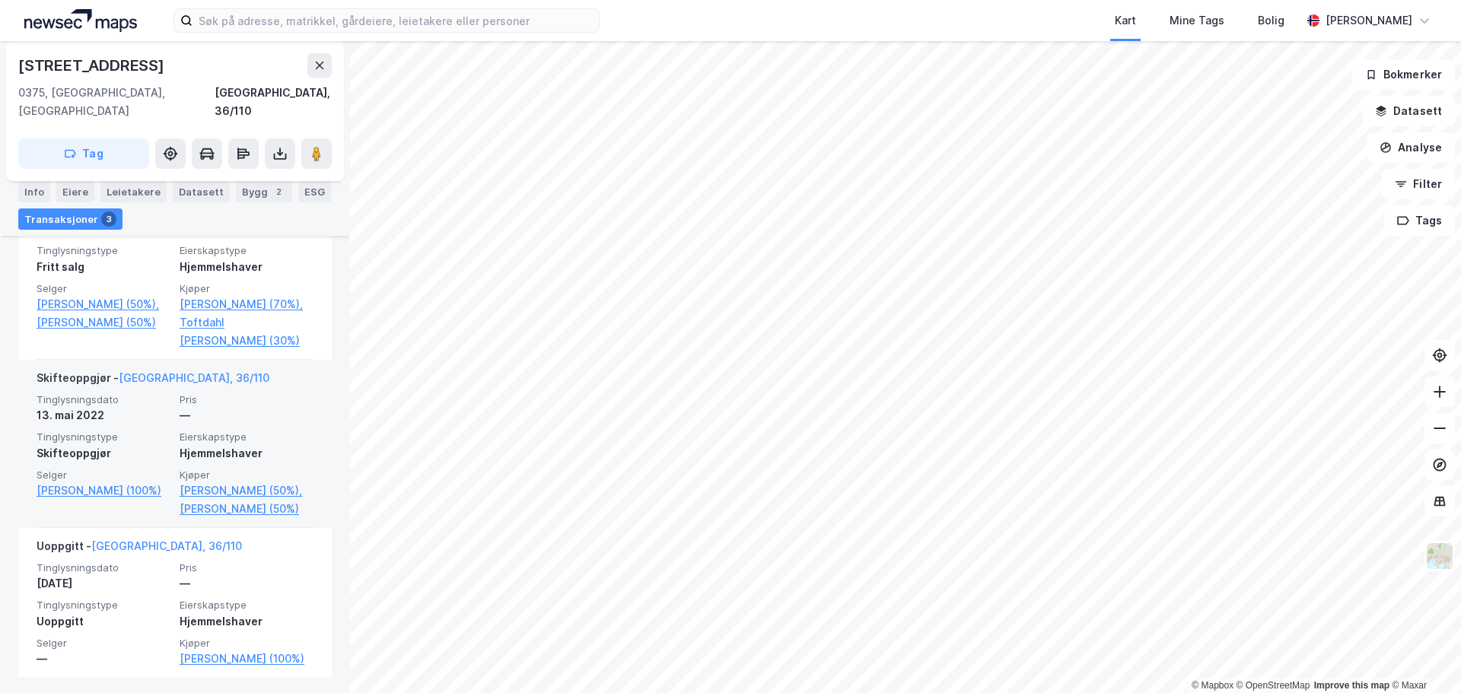
scroll to position [486, 0]
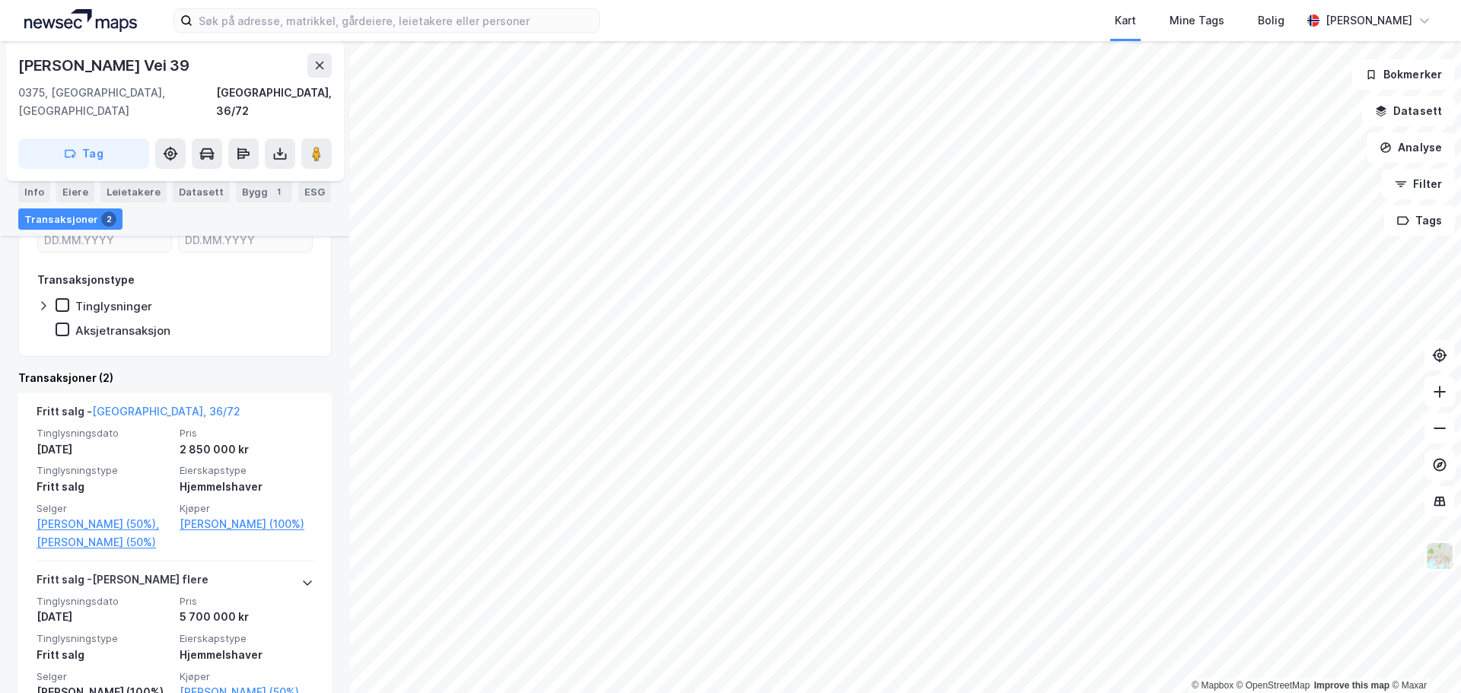
scroll to position [269, 0]
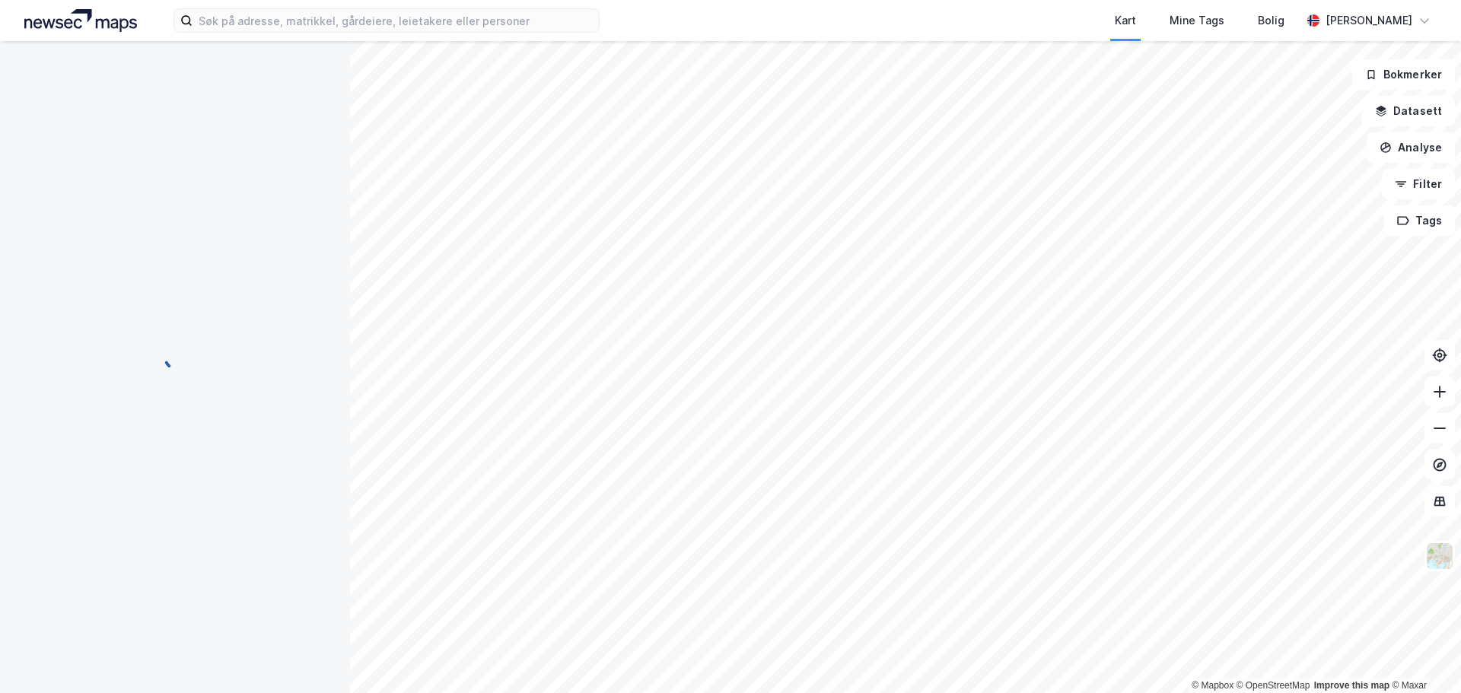
scroll to position [26, 0]
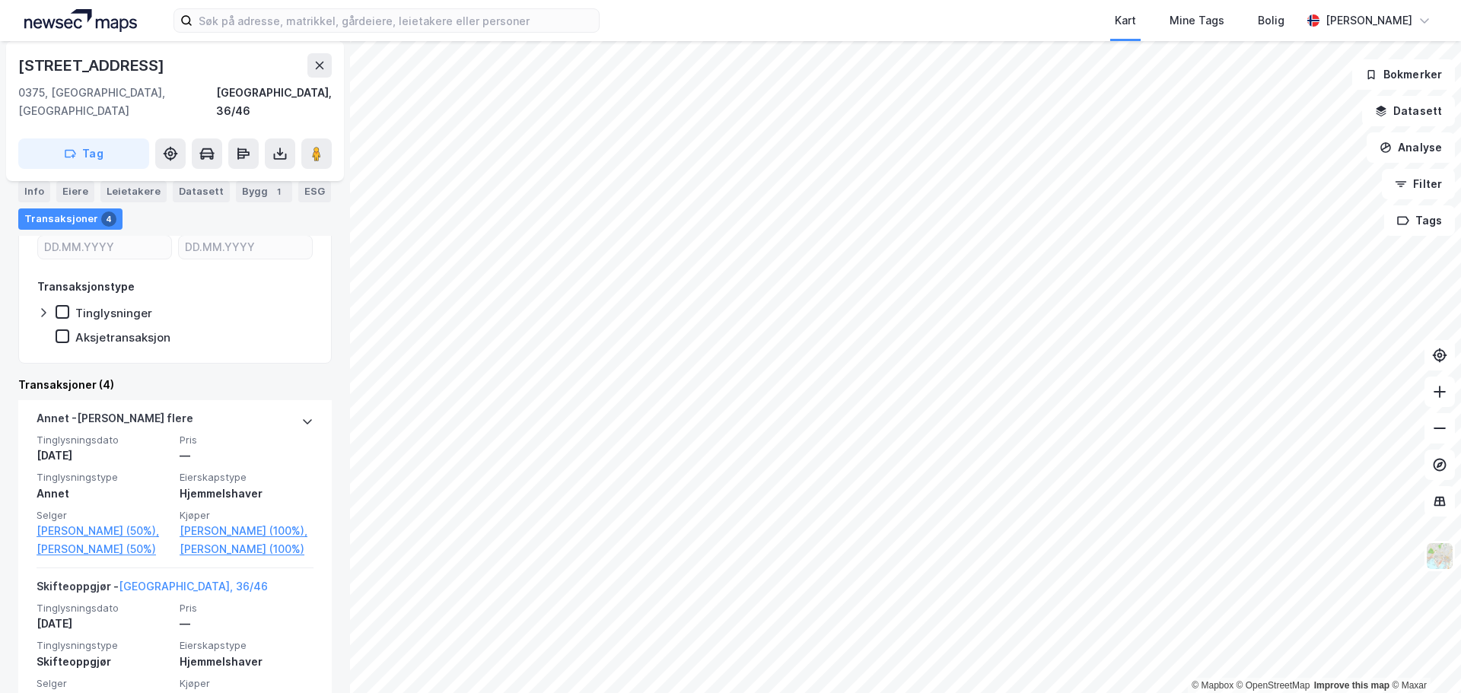
scroll to position [380, 0]
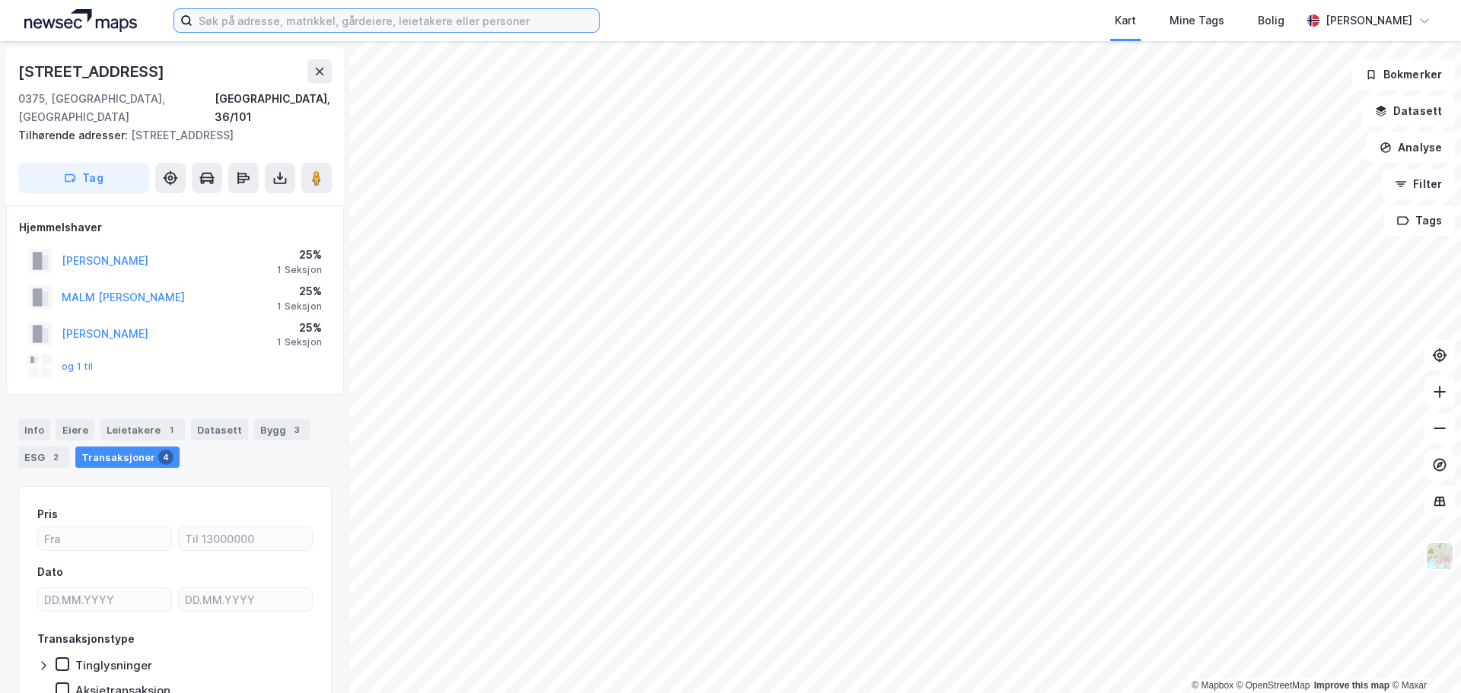
click at [288, 20] on input at bounding box center [395, 20] width 406 height 23
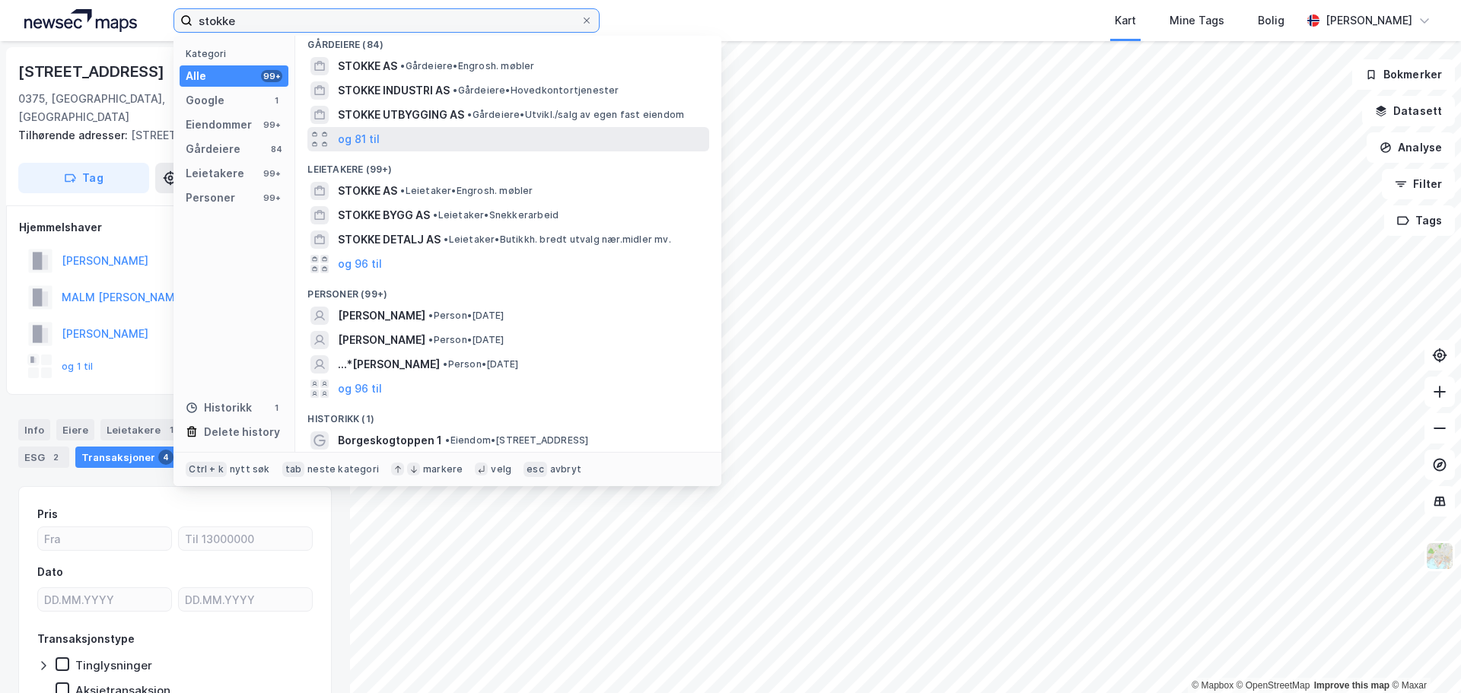
scroll to position [211, 0]
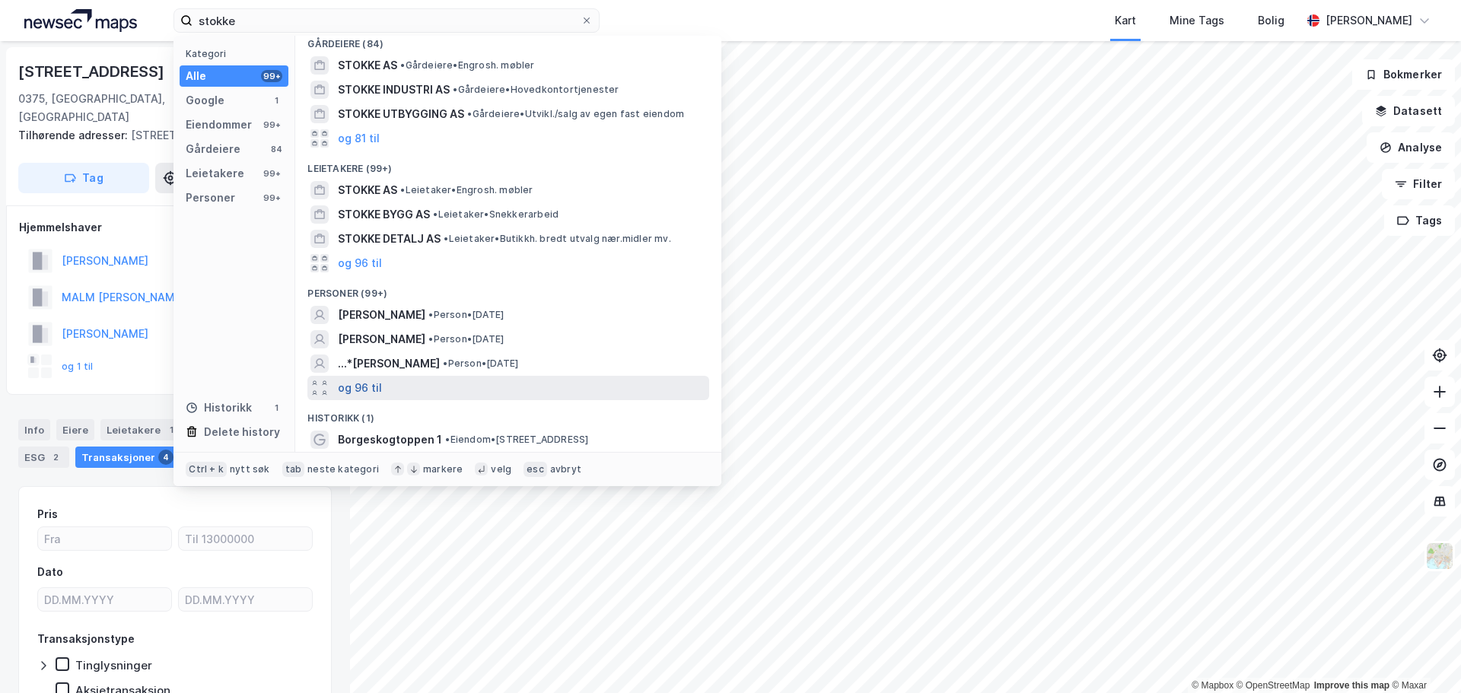
click at [365, 381] on button "og 96 til" at bounding box center [360, 388] width 44 height 18
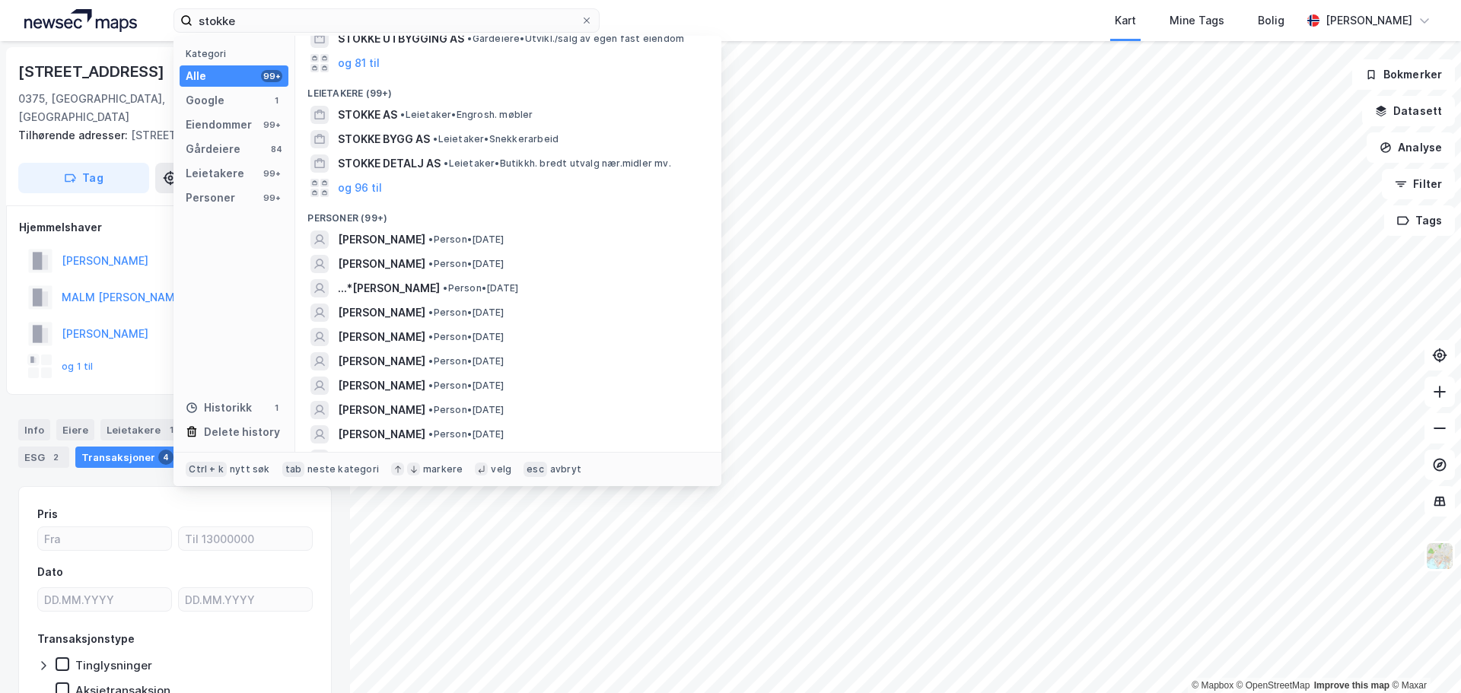
scroll to position [287, 0]
click at [200, 24] on input "stokke" at bounding box center [386, 20] width 388 height 23
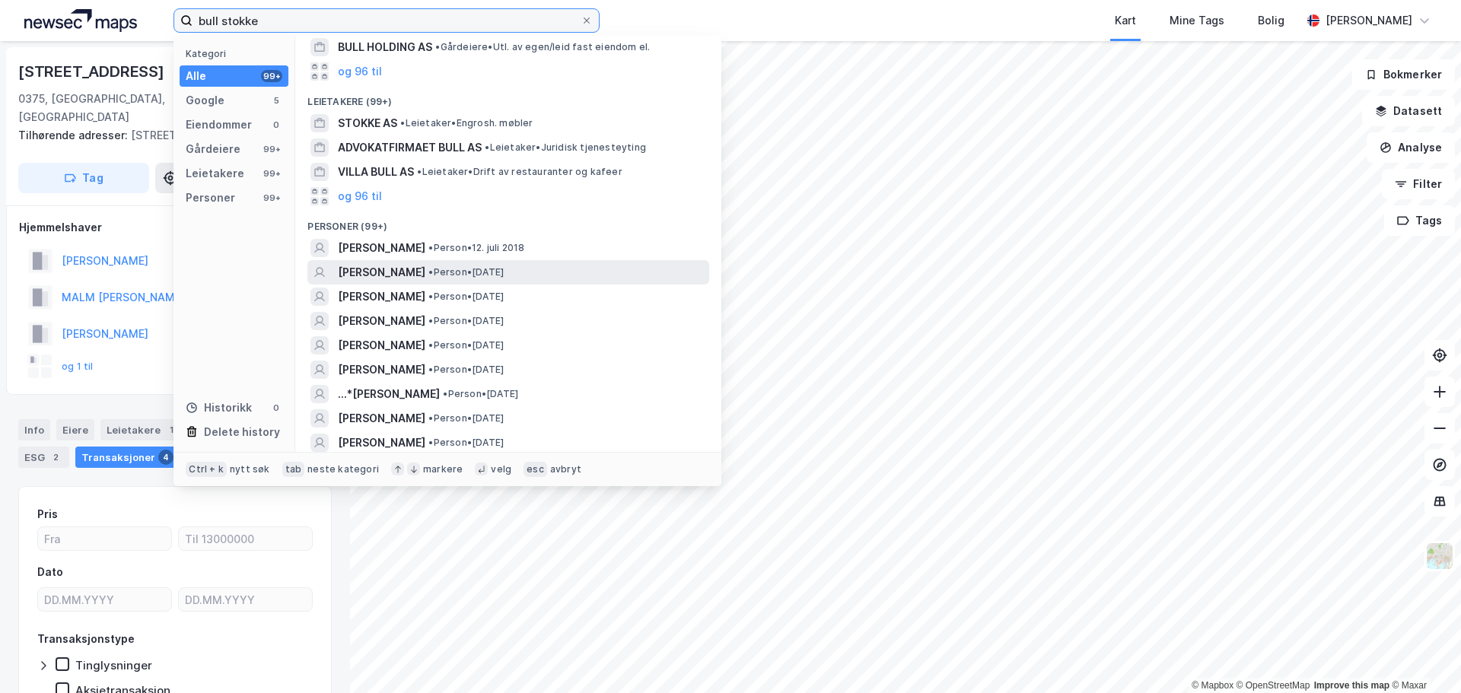
scroll to position [228, 0]
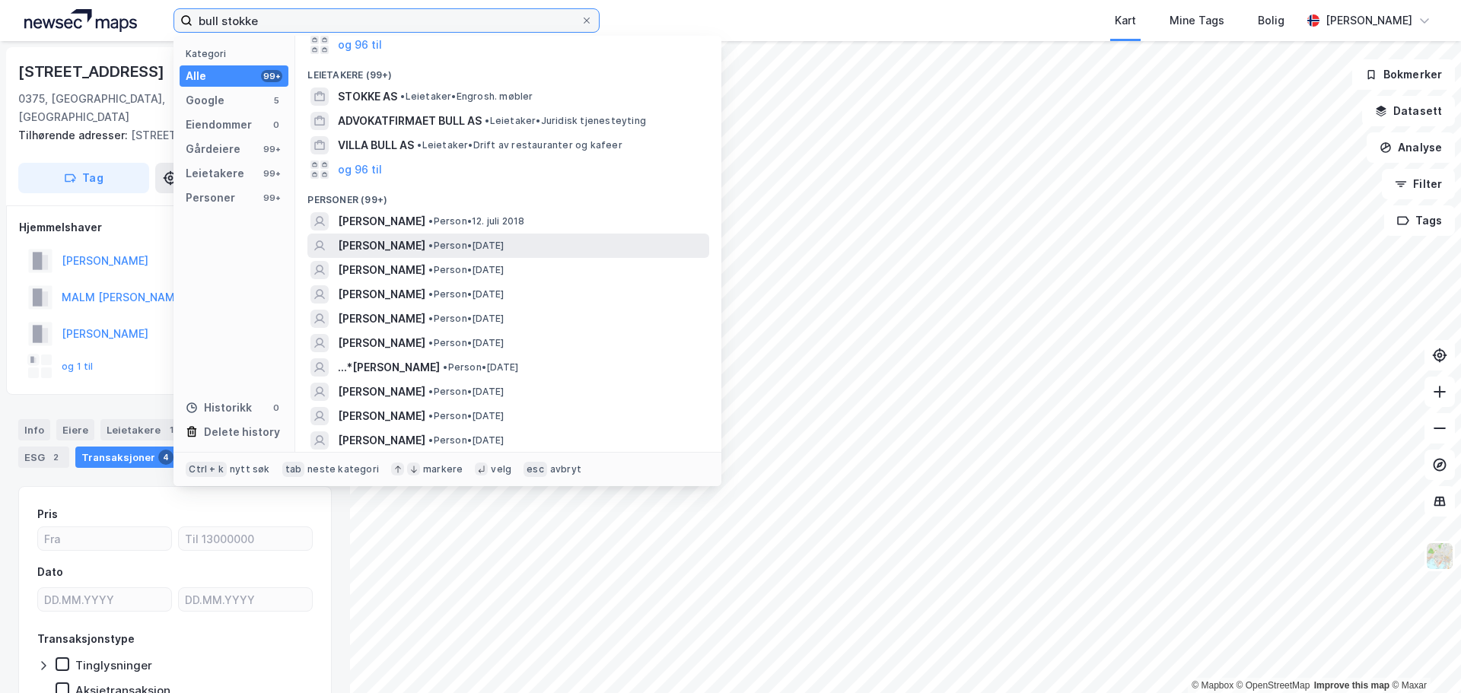
type input "bull stokke"
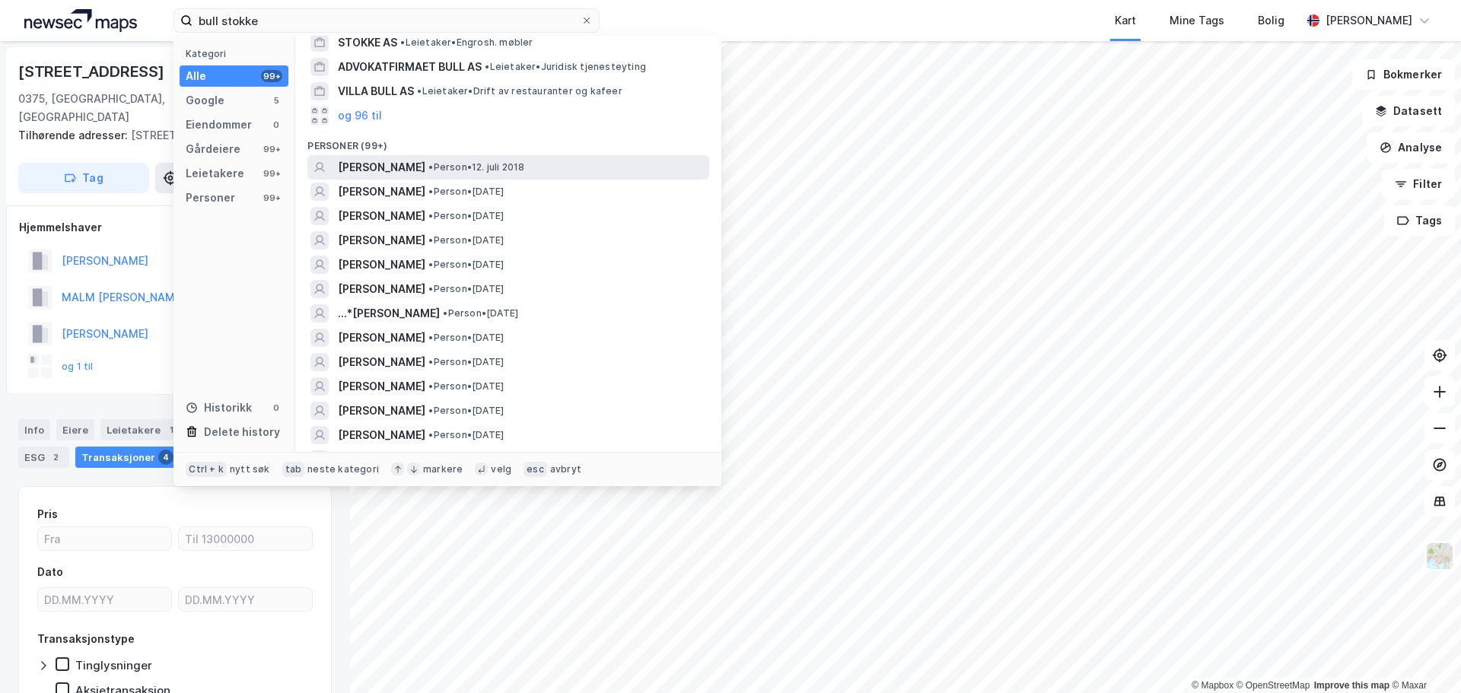
scroll to position [304, 0]
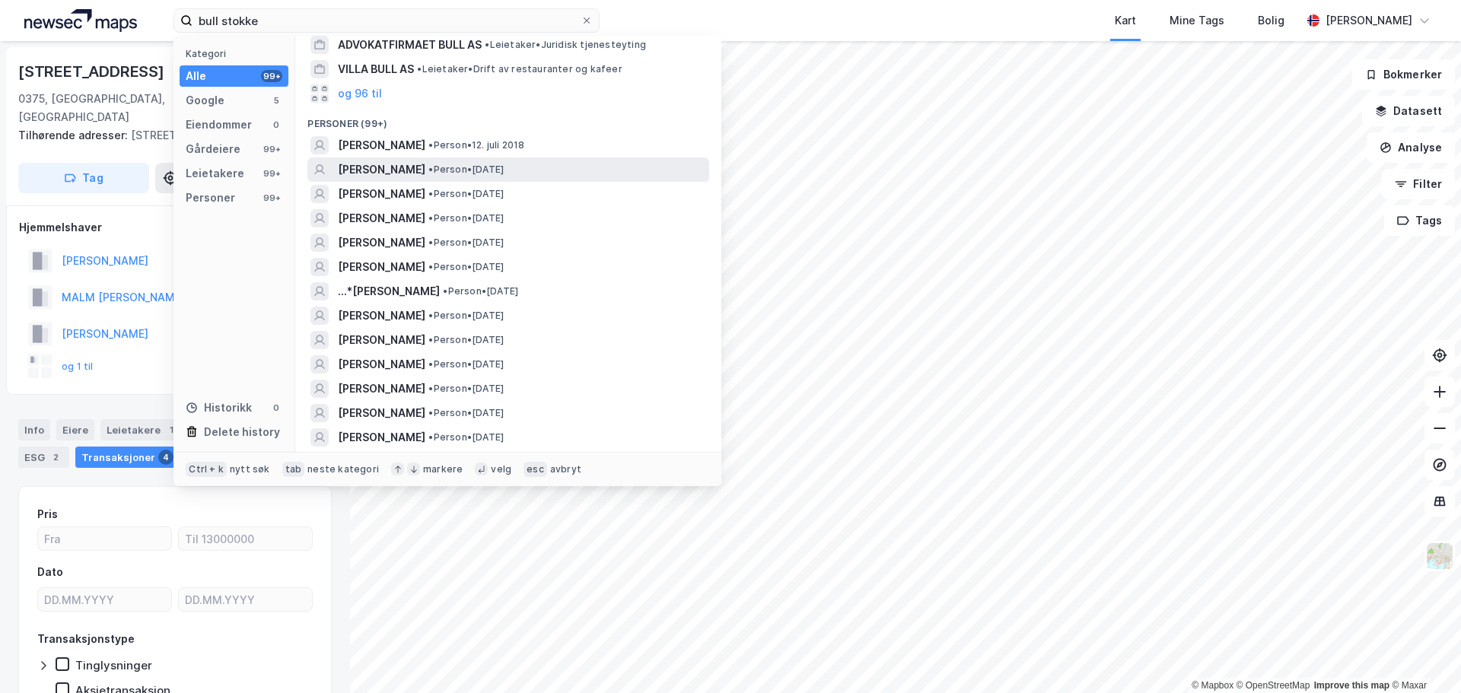
drag, startPoint x: 505, startPoint y: 146, endPoint x: 434, endPoint y: 157, distance: 71.7
click at [434, 157] on div "[PERSON_NAME] • Person • [DATE]" at bounding box center [508, 169] width 402 height 24
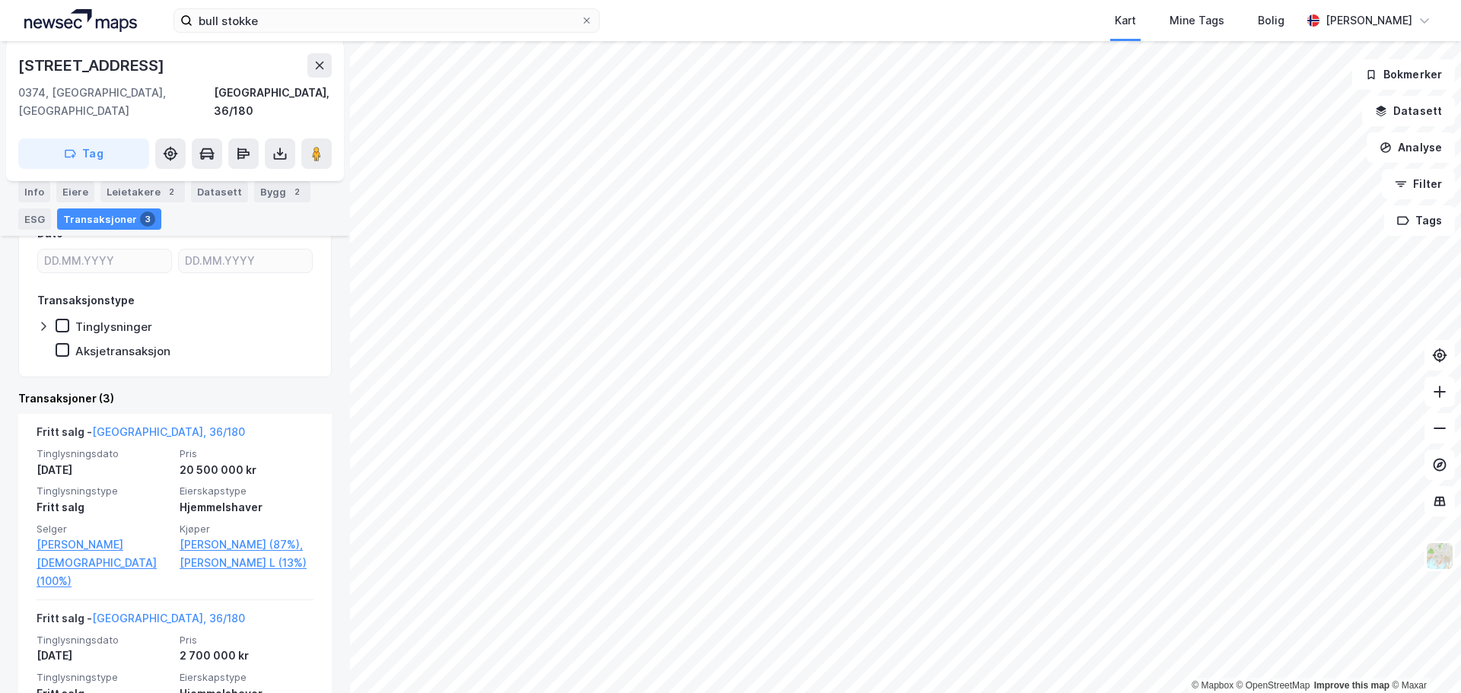
scroll to position [304, 0]
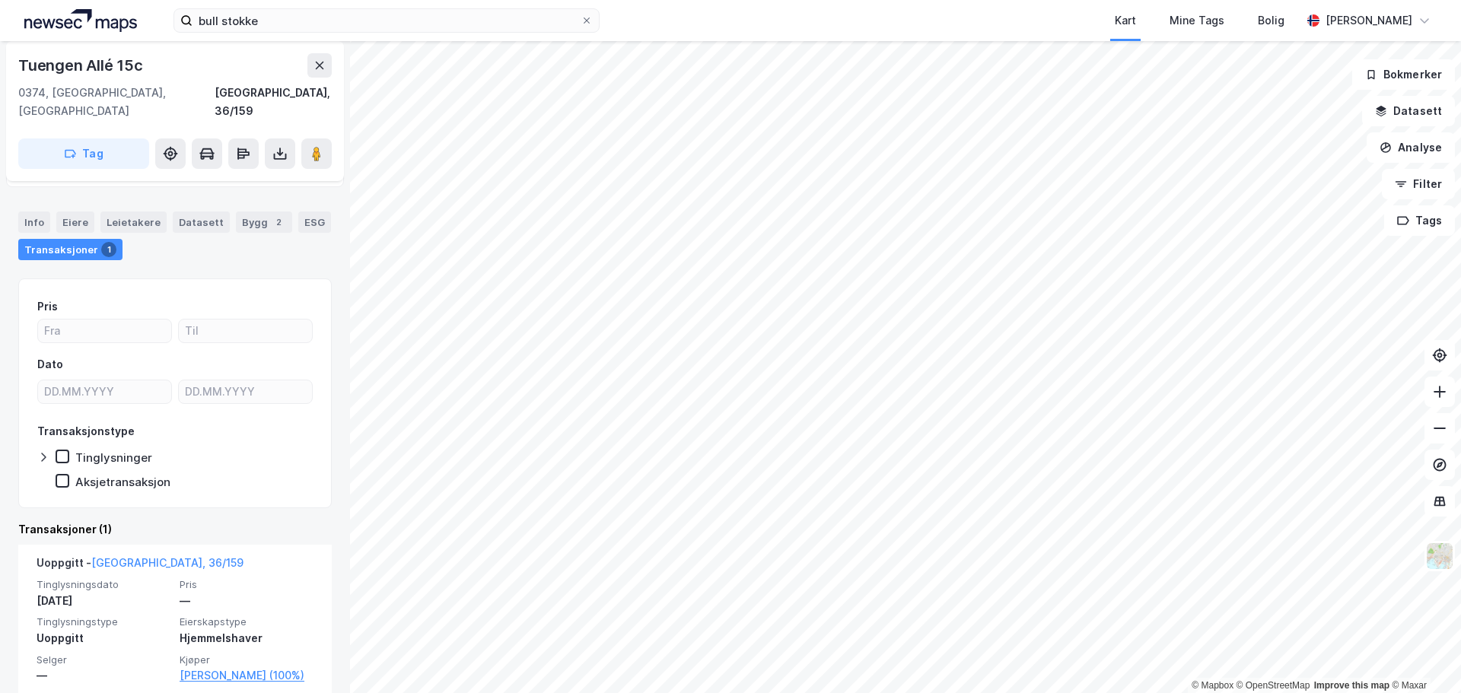
scroll to position [82, 0]
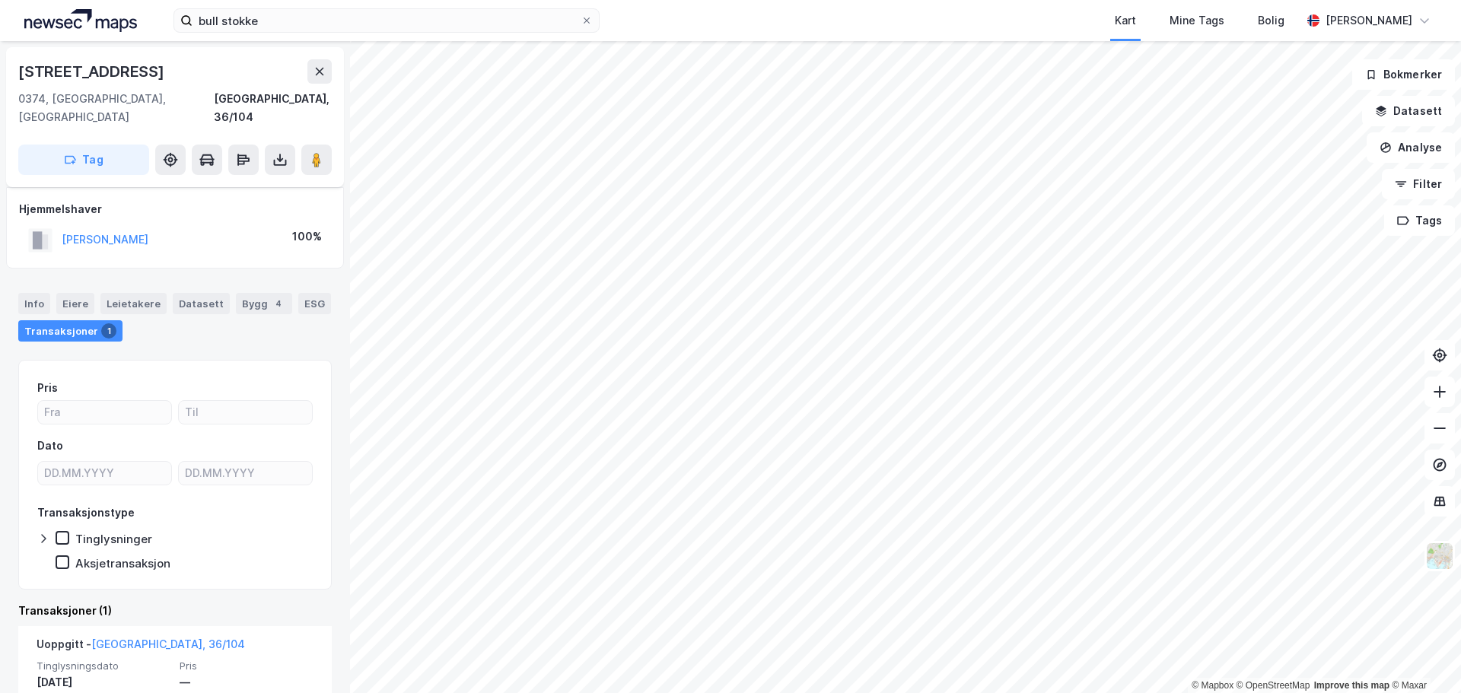
scroll to position [82, 0]
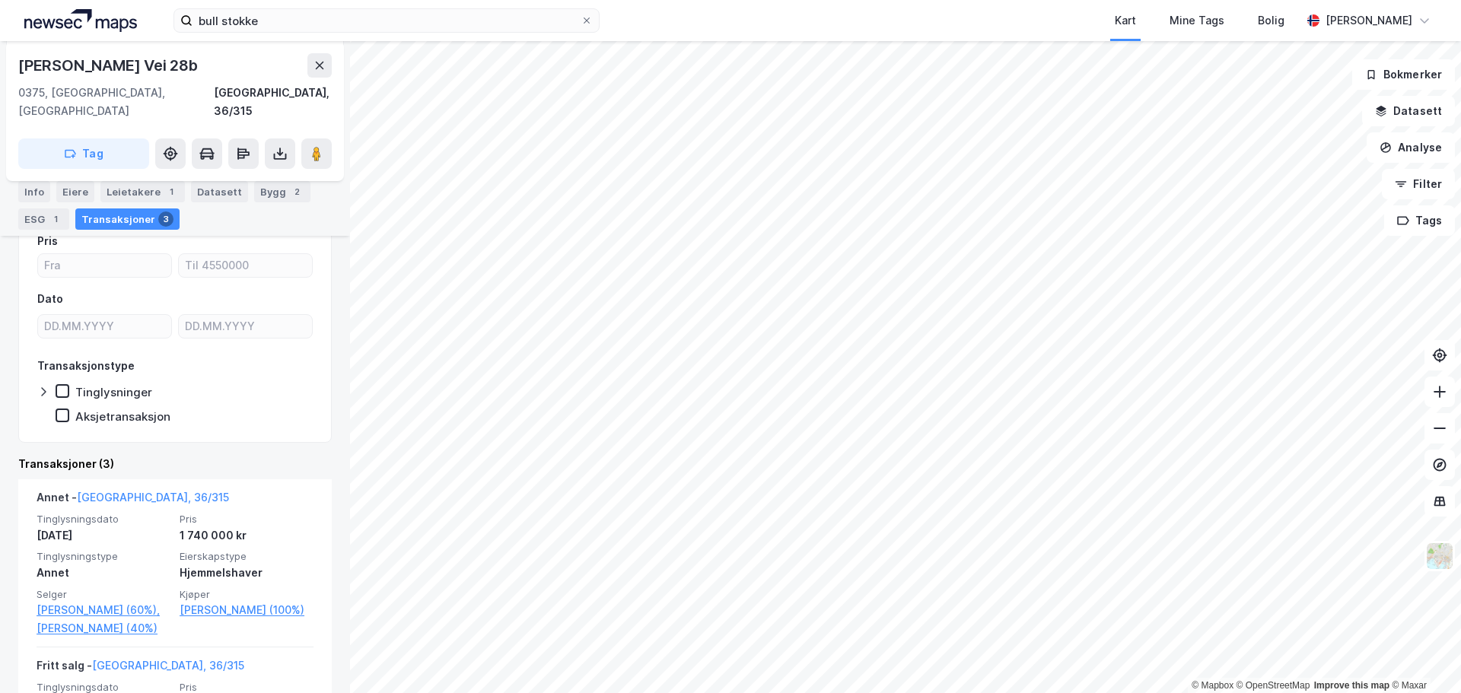
scroll to position [380, 0]
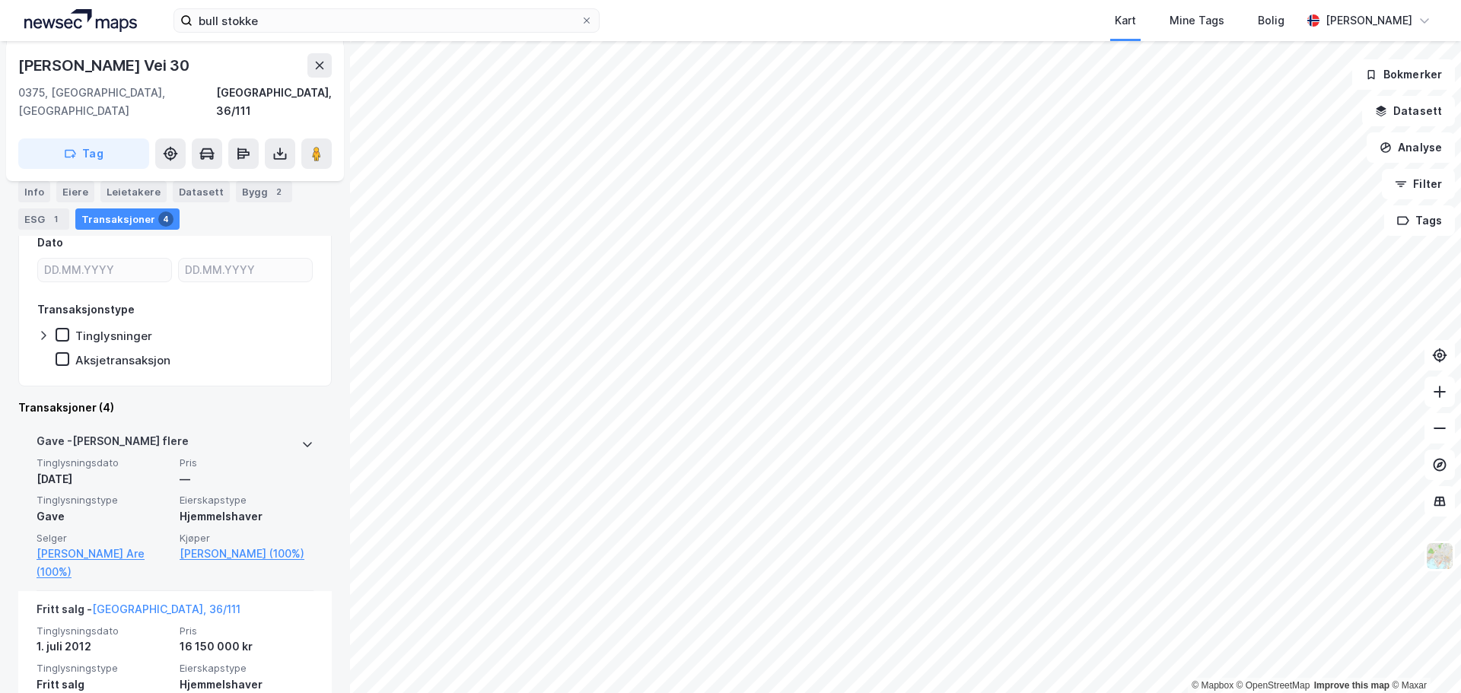
scroll to position [76, 0]
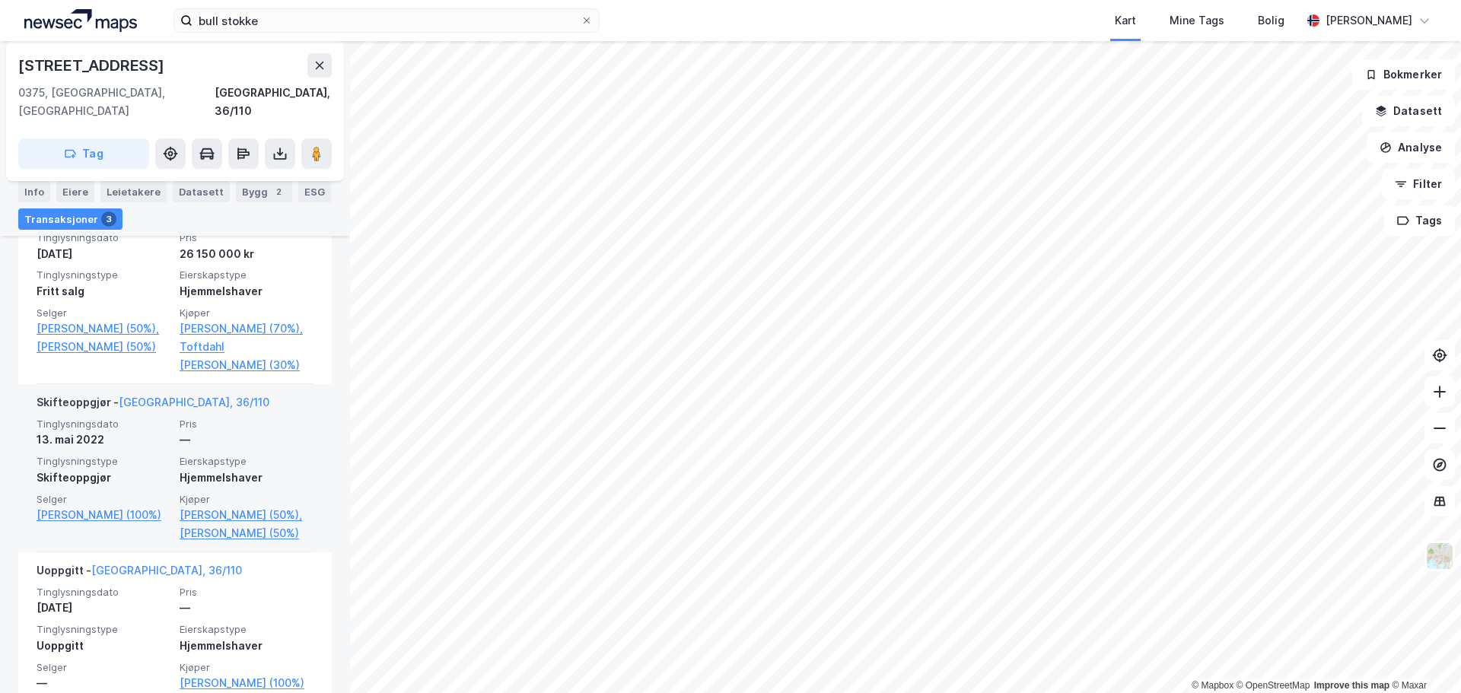
scroll to position [486, 0]
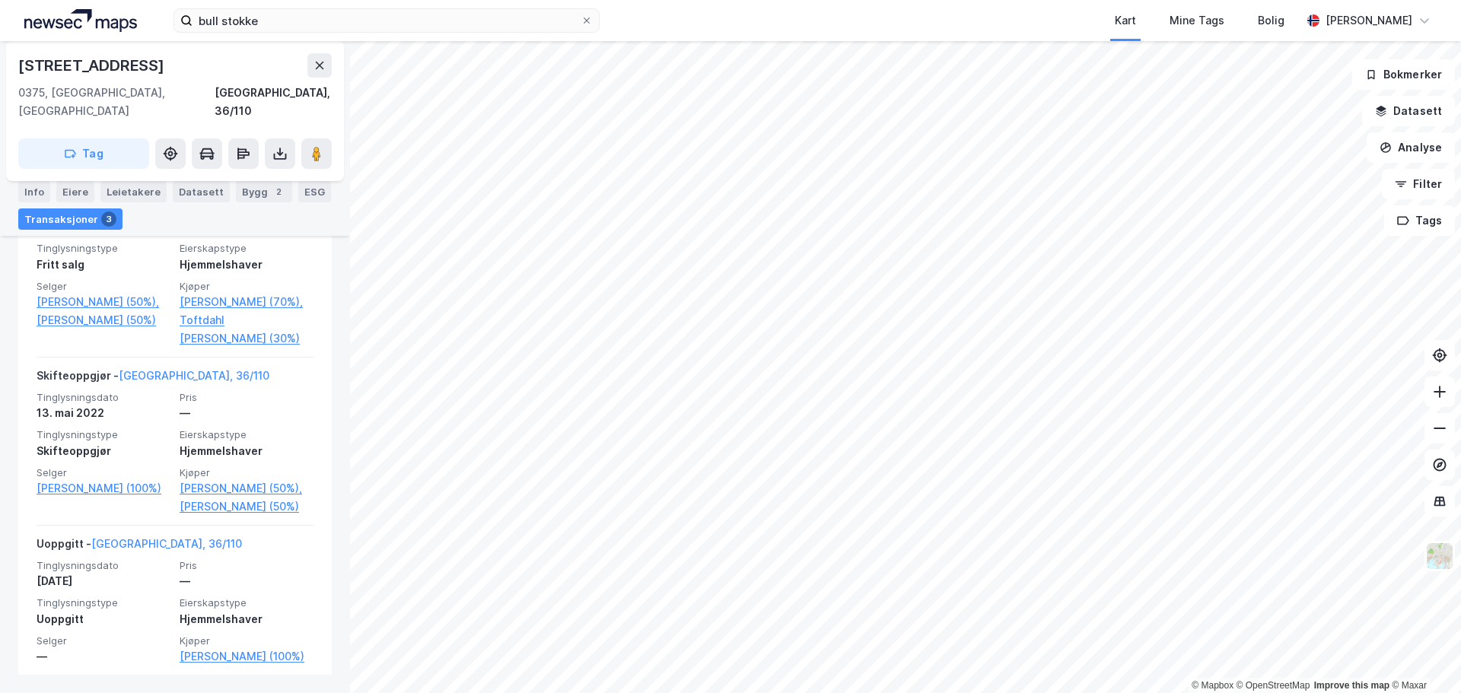
click at [930, 692] on html "bull stokke Kart Mine Tags Bolig [PERSON_NAME] © Mapbox © OpenStreetMap Improve…" at bounding box center [730, 346] width 1461 height 693
click at [1414, 208] on div "© Mapbox © OpenStreetMap Improve this map © [STREET_ADDRESS], 36/110 Tag Hjemme…" at bounding box center [730, 367] width 1461 height 652
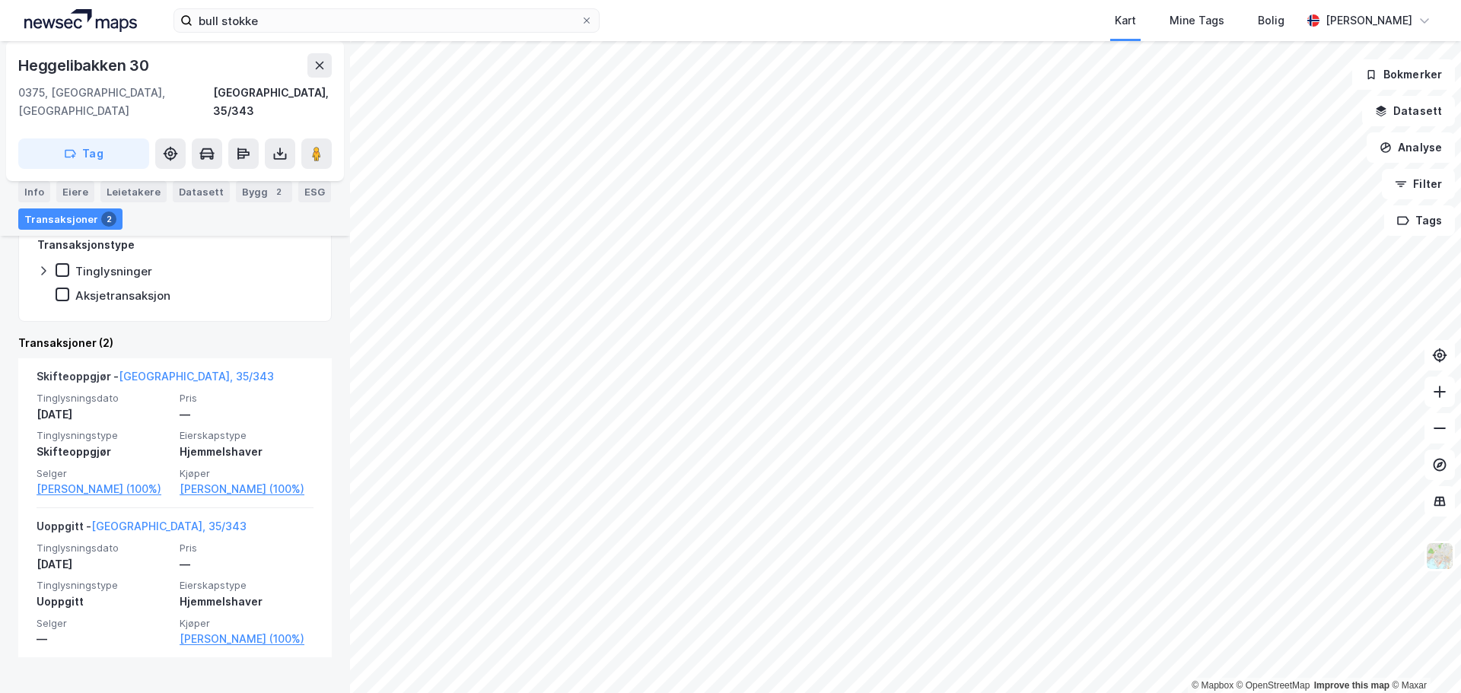
scroll to position [269, 0]
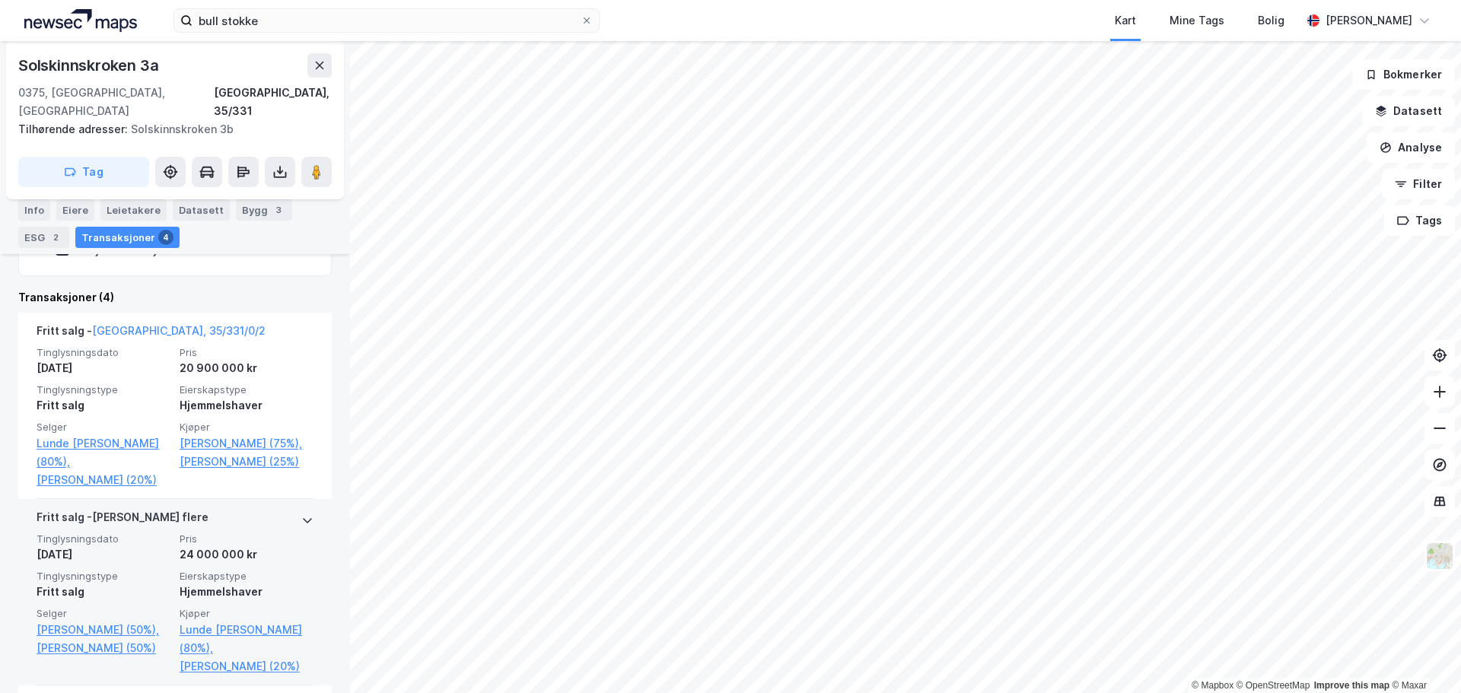
scroll to position [517, 0]
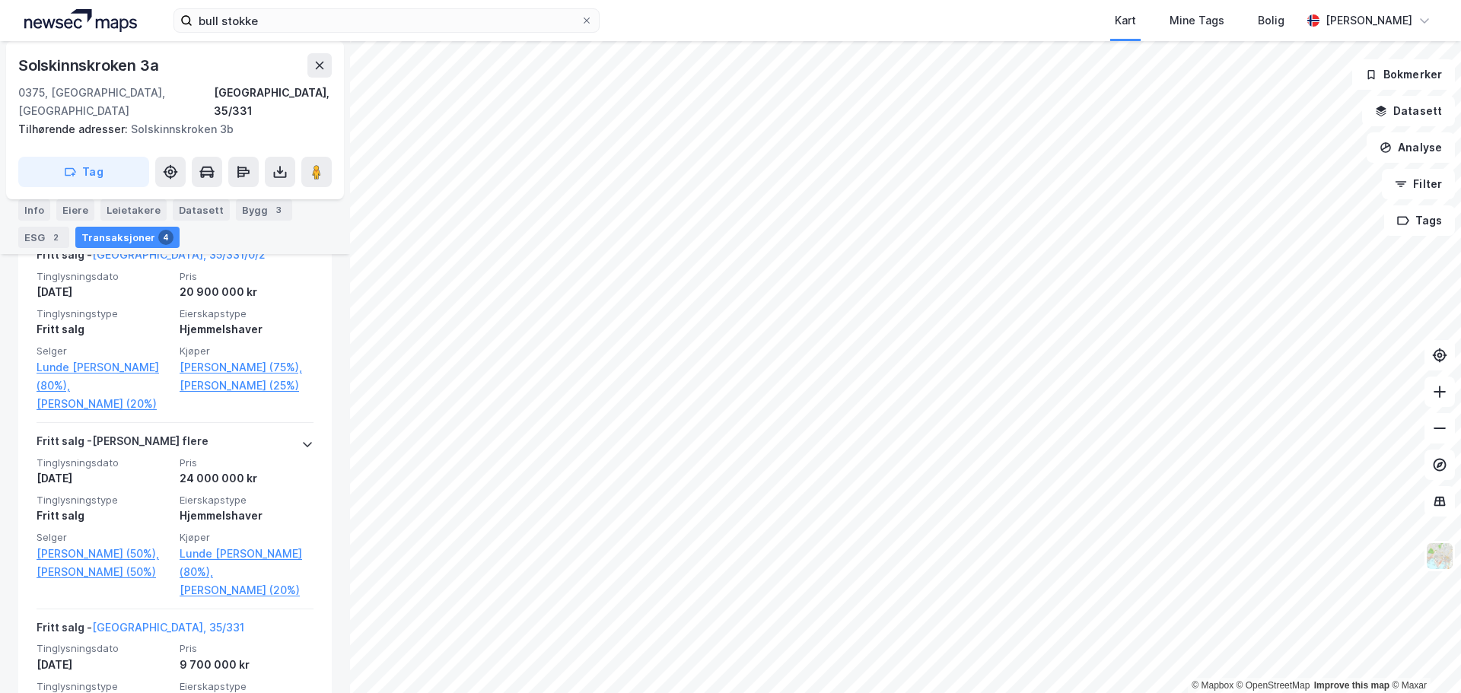
click at [1137, 692] on html "bull stokke Kart Mine Tags Bolig [PERSON_NAME] © Mapbox © OpenStreetMap Improve…" at bounding box center [730, 346] width 1461 height 693
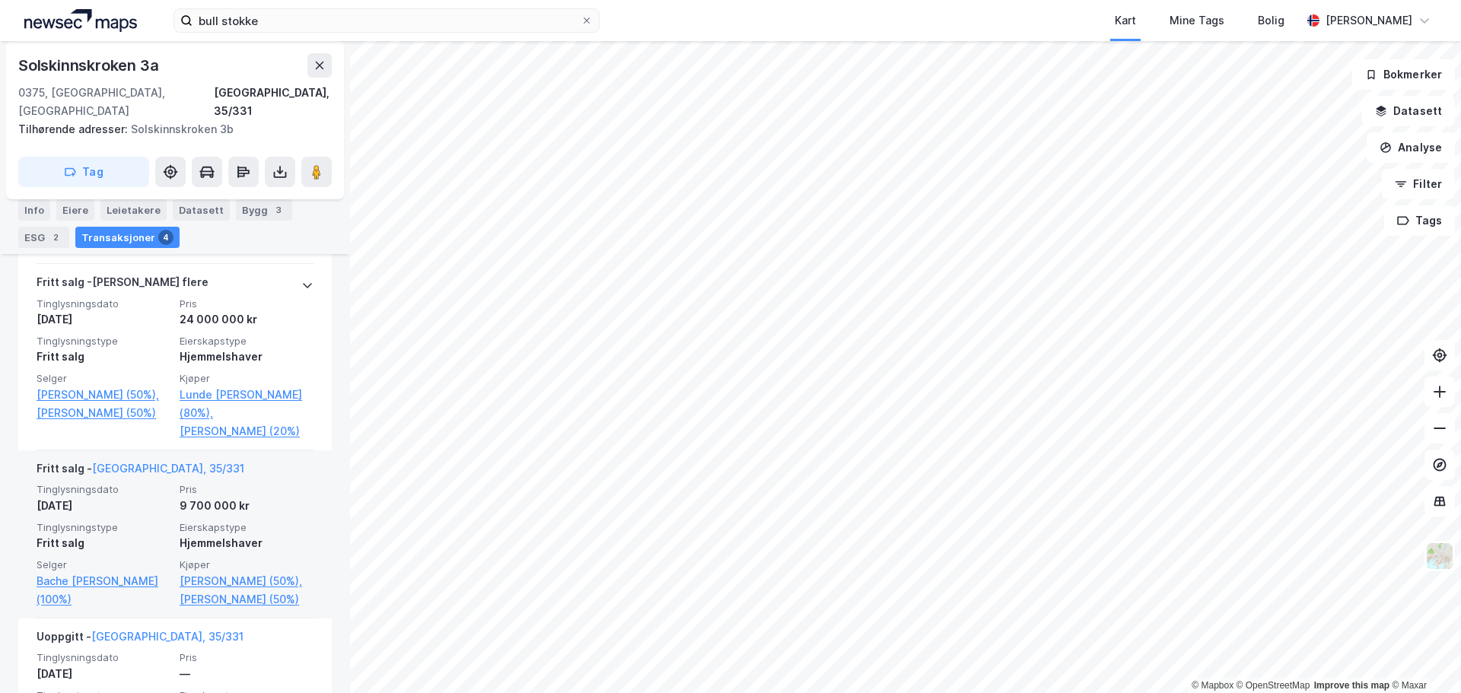
scroll to position [689, 0]
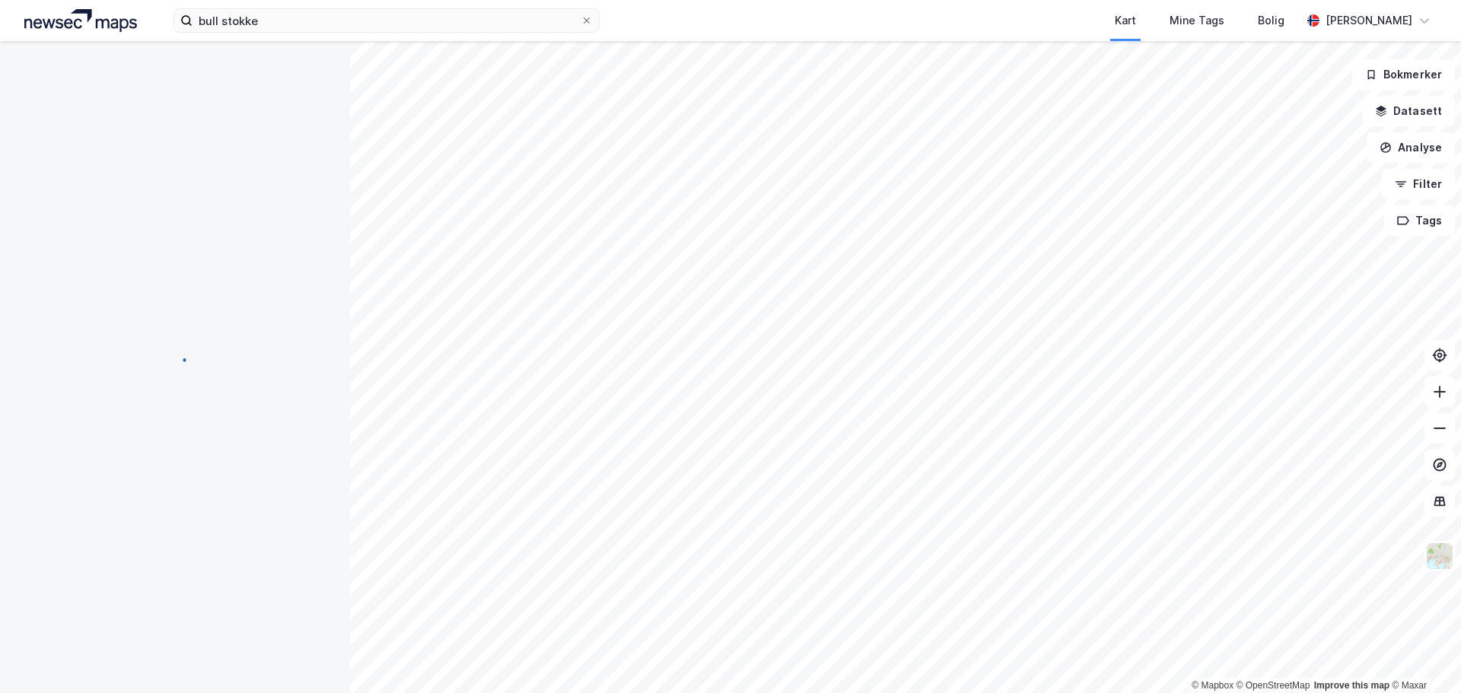
scroll to position [75, 0]
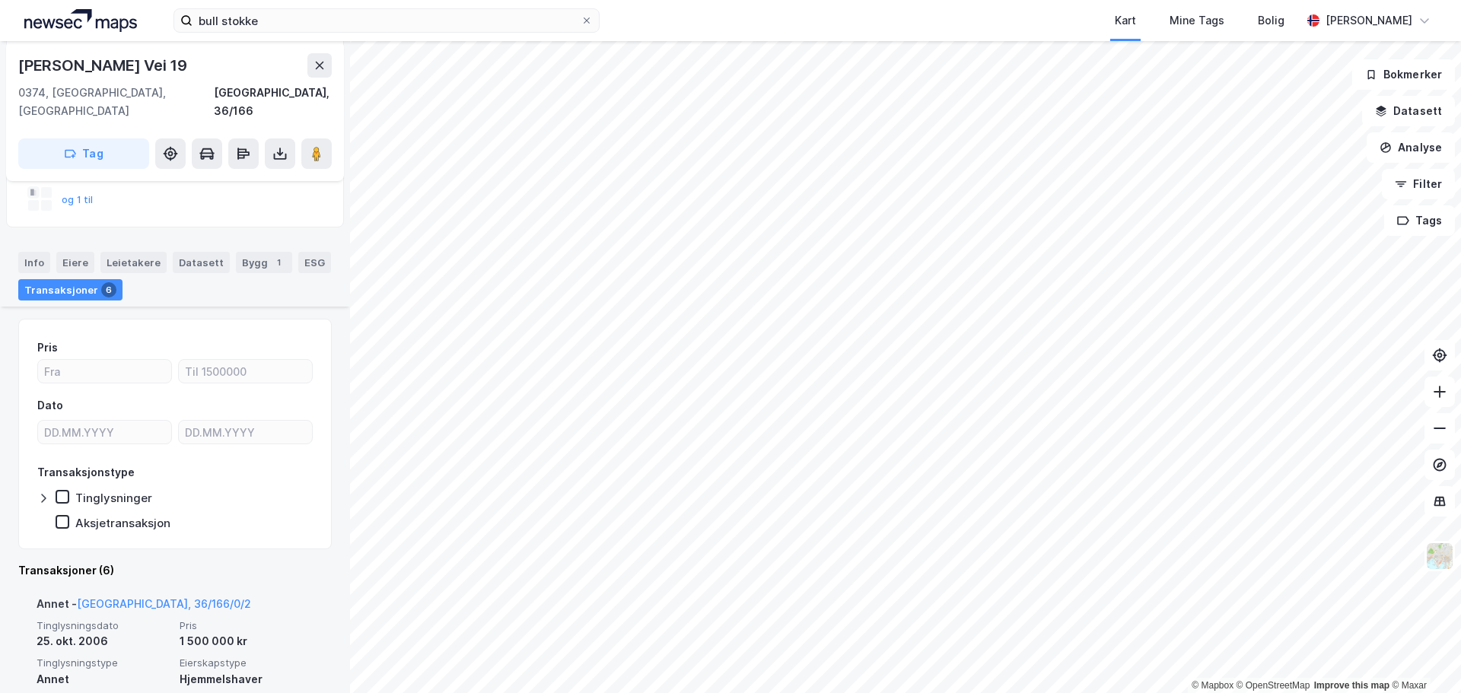
scroll to position [346, 0]
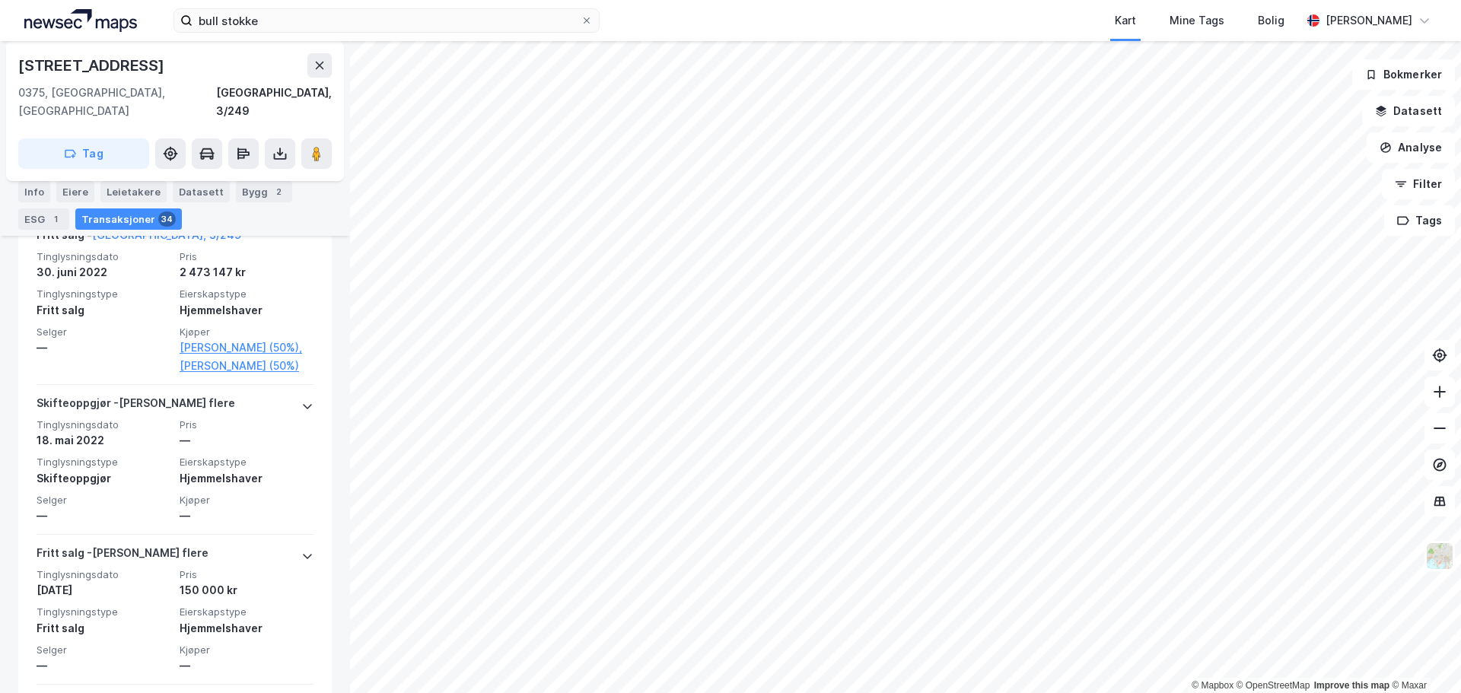
scroll to position [532, 0]
